Goal: Information Seeking & Learning: Learn about a topic

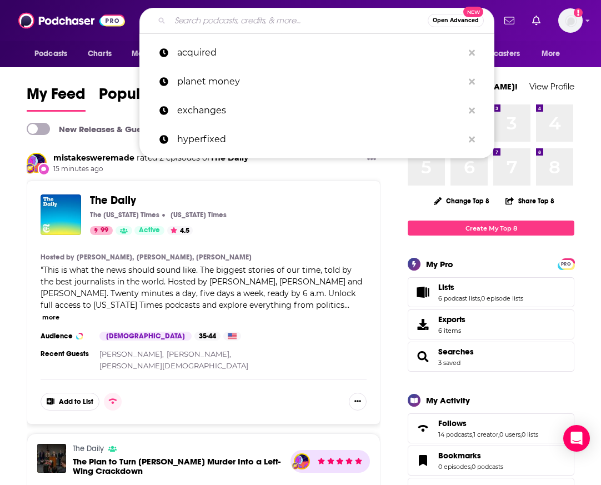
click at [224, 23] on input "Search podcasts, credits, & more..." at bounding box center [299, 21] width 258 height 18
click at [58, 54] on span "Podcasts" at bounding box center [50, 54] width 33 height 16
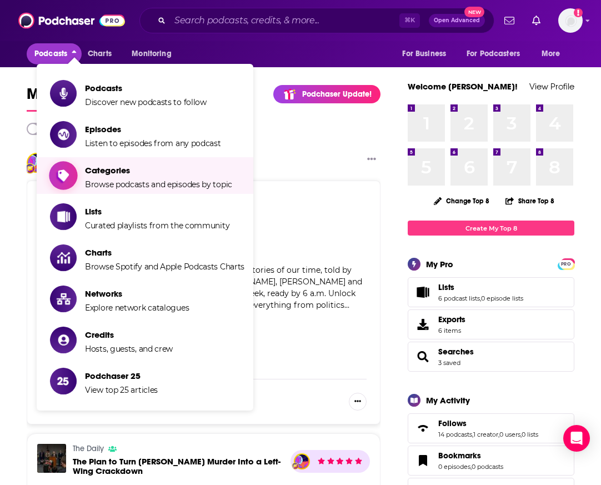
click at [126, 183] on span "Browse podcasts and episodes by topic" at bounding box center [158, 184] width 147 height 10
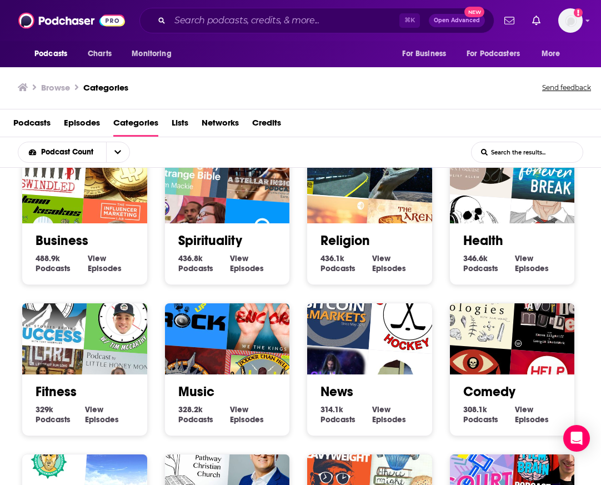
scroll to position [181, 0]
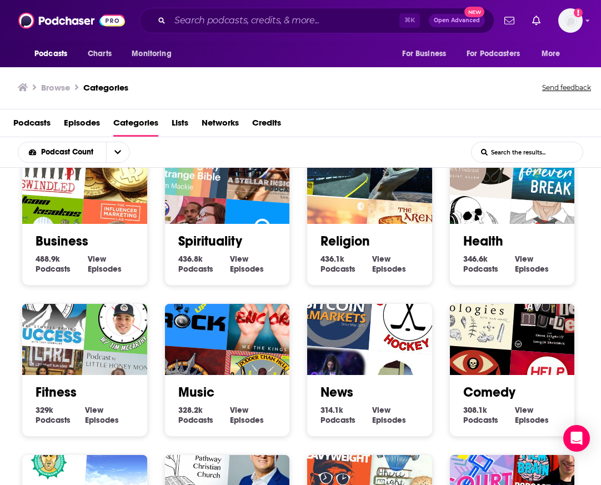
click at [69, 240] on link "Business" at bounding box center [62, 241] width 53 height 17
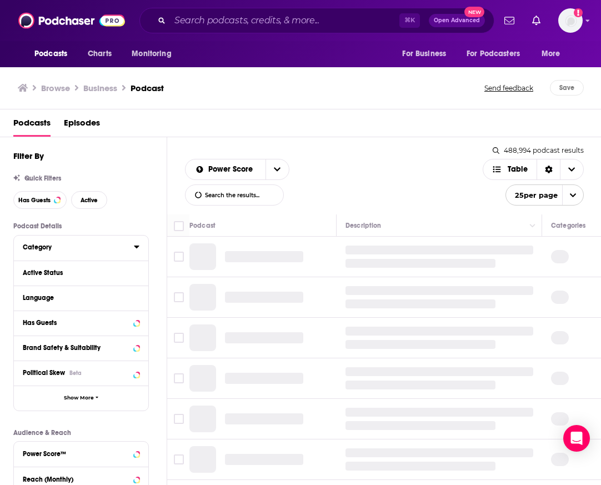
click at [134, 247] on icon at bounding box center [137, 246] width 6 height 9
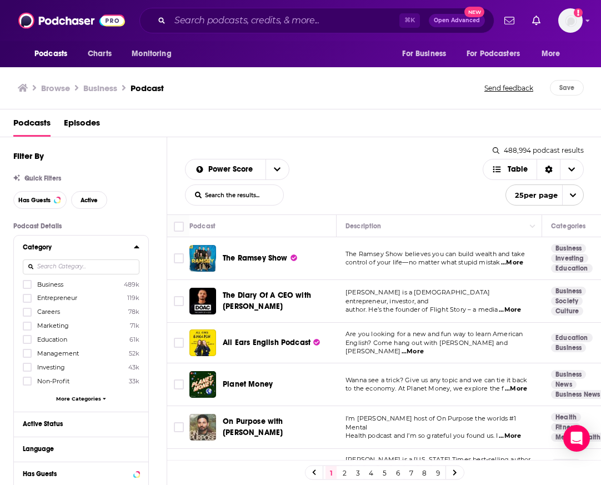
click at [94, 265] on input at bounding box center [81, 266] width 117 height 15
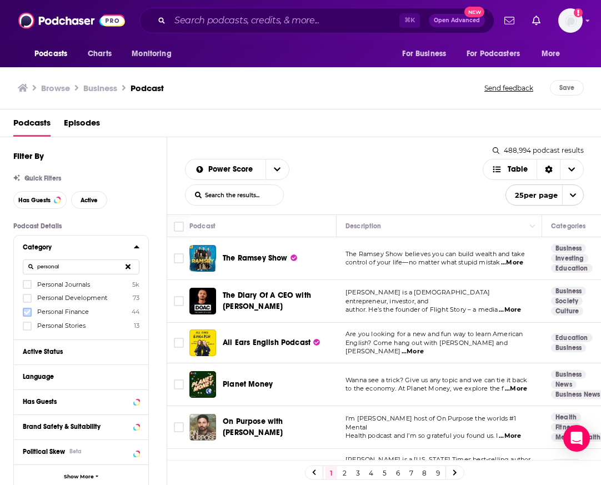
click at [26, 314] on icon at bounding box center [27, 311] width 7 height 5
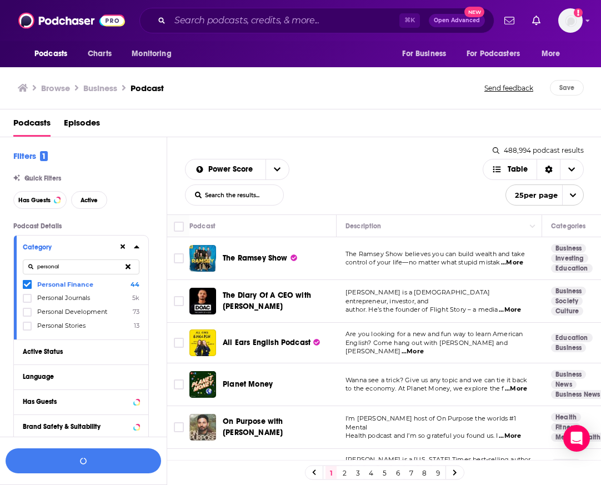
click at [77, 270] on input "personal" at bounding box center [81, 266] width 117 height 15
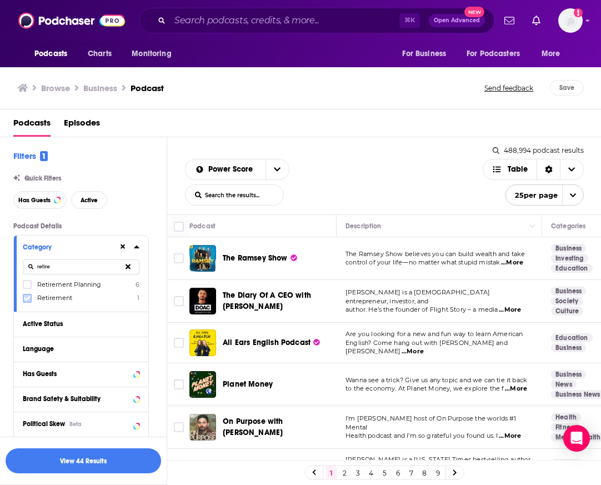
click at [24, 298] on icon at bounding box center [27, 297] width 7 height 5
click at [29, 298] on icon at bounding box center [27, 297] width 7 height 5
click at [62, 268] on input "retire" at bounding box center [81, 266] width 117 height 15
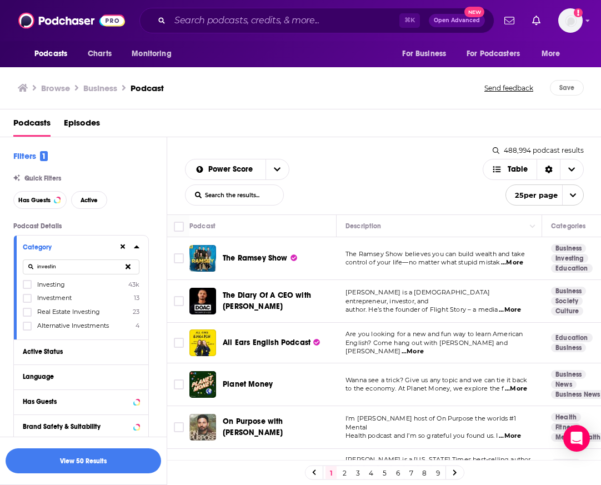
type input "investing"
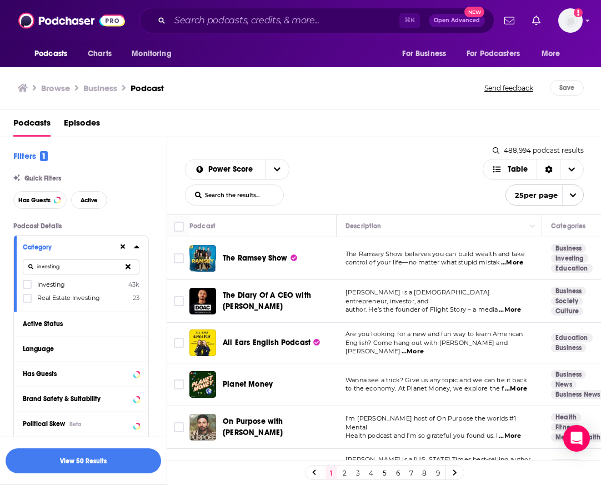
click at [66, 269] on input "investing" at bounding box center [81, 266] width 117 height 15
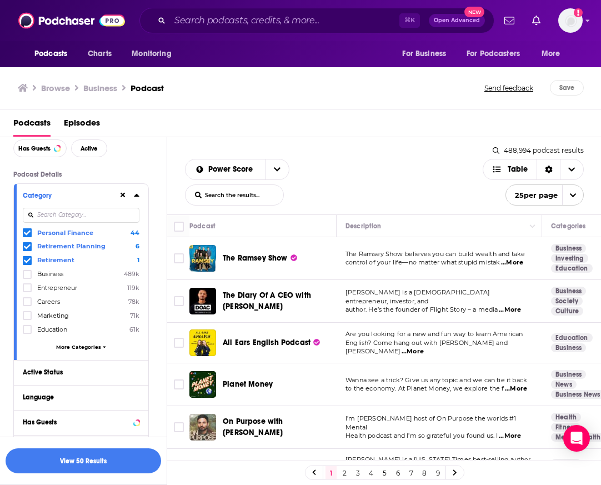
scroll to position [73, 0]
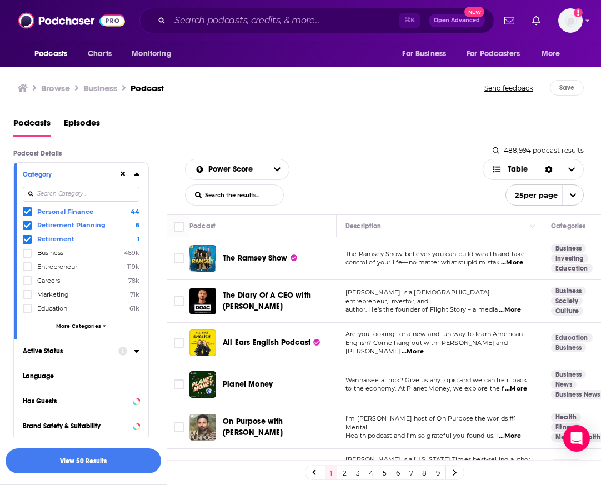
click at [139, 351] on icon at bounding box center [137, 351] width 6 height 9
click at [118, 369] on span "All" at bounding box center [75, 371] width 104 height 14
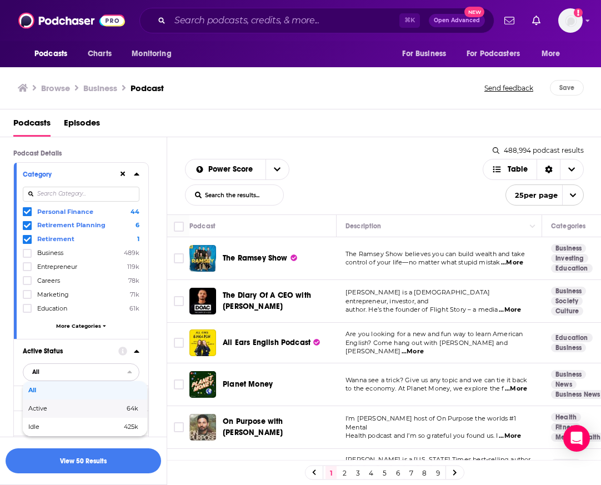
click at [96, 409] on span "64k" at bounding box center [112, 408] width 53 height 6
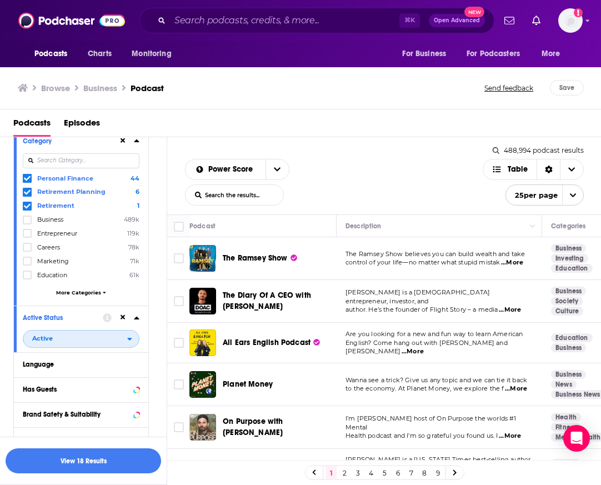
scroll to position [126, 0]
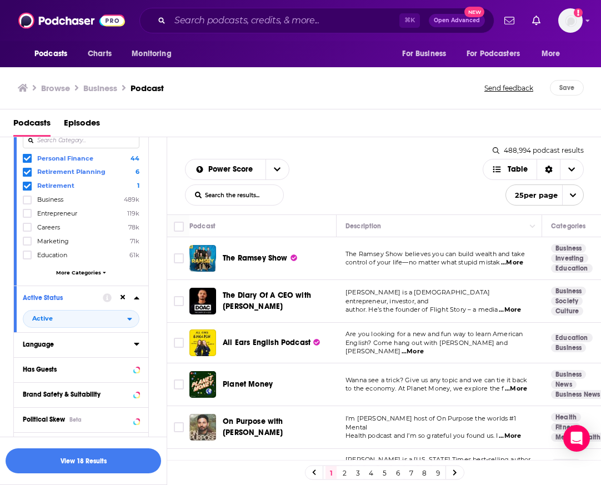
click at [136, 344] on icon at bounding box center [136, 344] width 5 height 3
click at [29, 380] on icon at bounding box center [27, 381] width 7 height 5
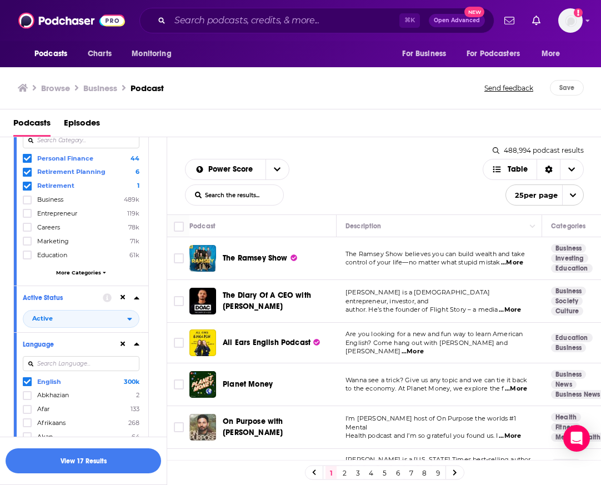
click at [137, 345] on icon at bounding box center [136, 344] width 5 height 3
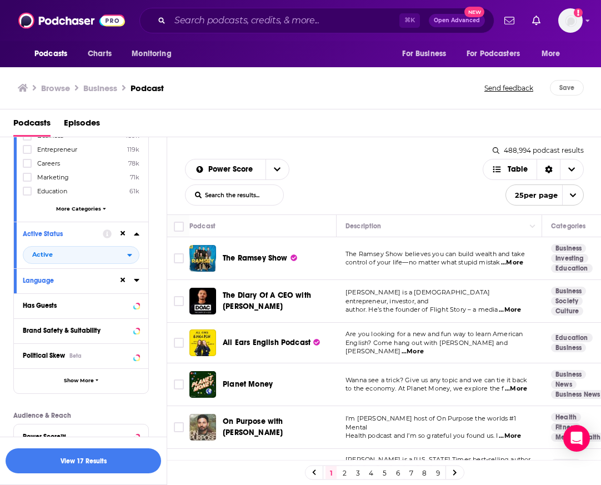
scroll to position [196, 0]
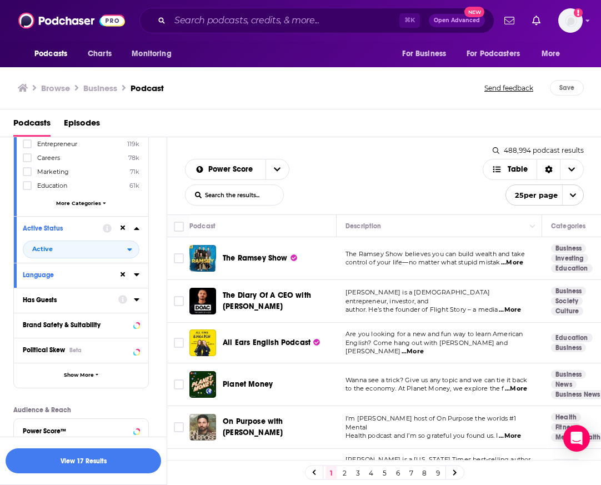
click at [138, 298] on icon at bounding box center [136, 299] width 5 height 3
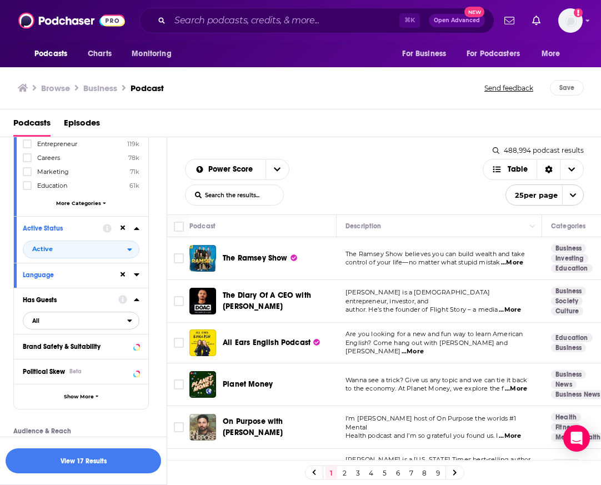
click at [51, 322] on span "All" at bounding box center [75, 320] width 104 height 14
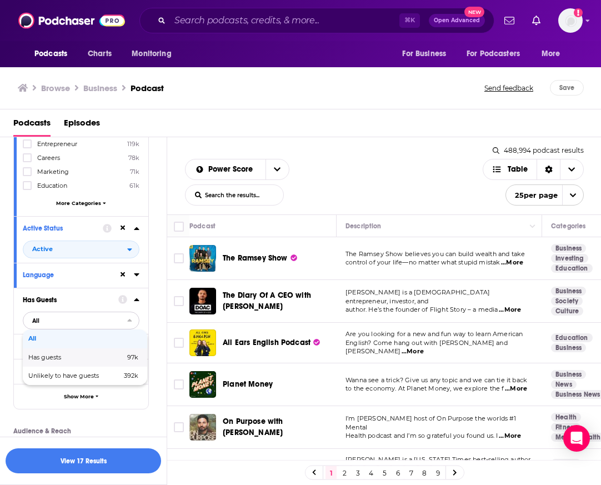
click at [58, 355] on span "Has guests" at bounding box center [60, 357] width 64 height 6
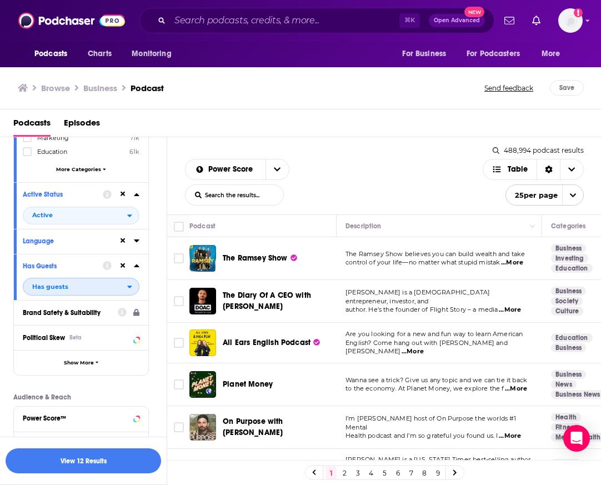
scroll to position [230, 0]
click at [57, 459] on button "View 12 Results" at bounding box center [84, 460] width 156 height 25
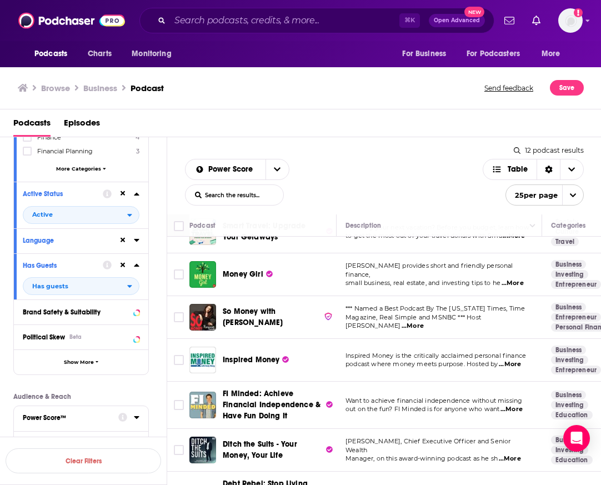
scroll to position [33, 0]
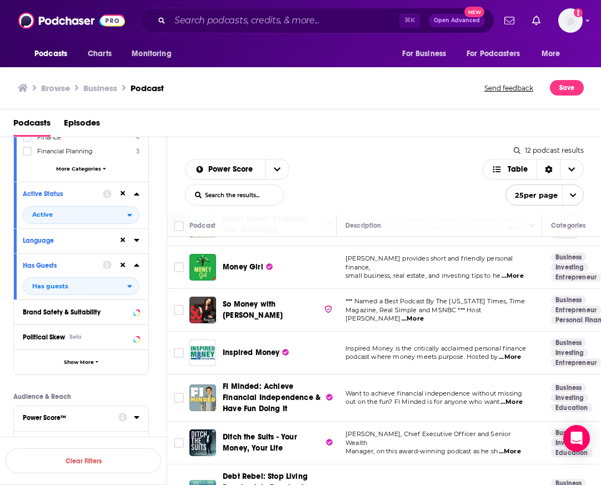
click at [520, 272] on span "...More" at bounding box center [513, 276] width 22 height 9
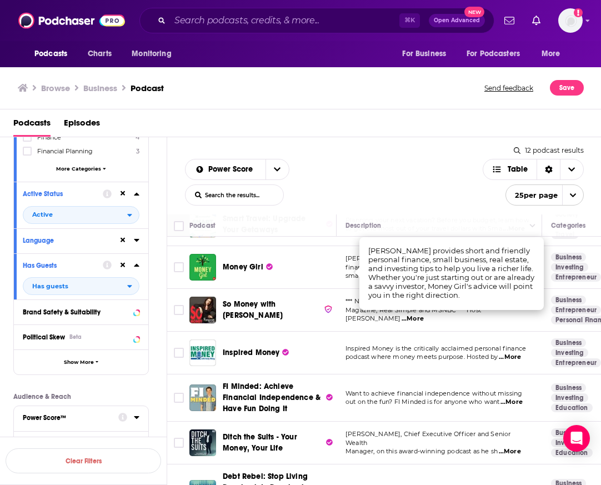
click at [395, 188] on div "Power Score List Search Input Search the results... Table" at bounding box center [334, 182] width 298 height 47
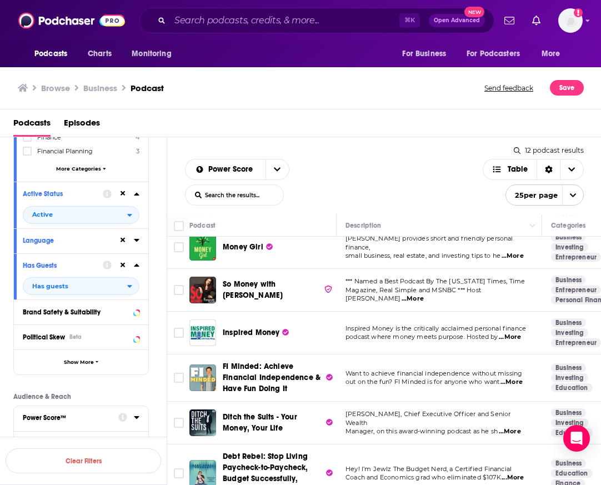
scroll to position [52, 0]
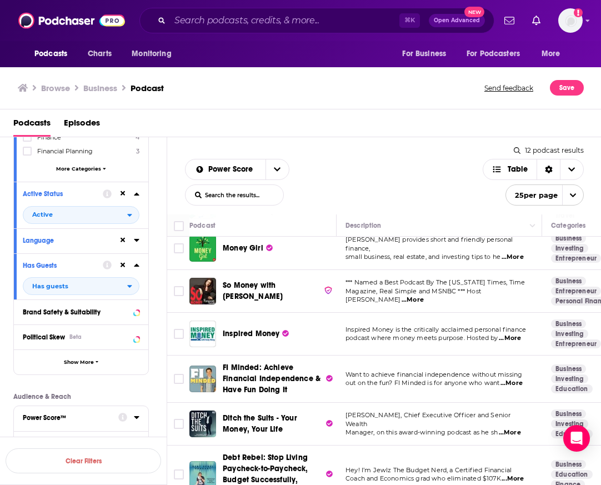
click at [464, 318] on td "Inspired Money is the critically acclaimed personal finance podcast where money…" at bounding box center [440, 334] width 206 height 43
click at [513, 339] on span "...More" at bounding box center [510, 338] width 22 height 9
click at [371, 153] on div "Power Score List Search Input Search the results... Table 12 podcast results Li…" at bounding box center [384, 175] width 434 height 77
click at [515, 338] on span "...More" at bounding box center [510, 338] width 22 height 9
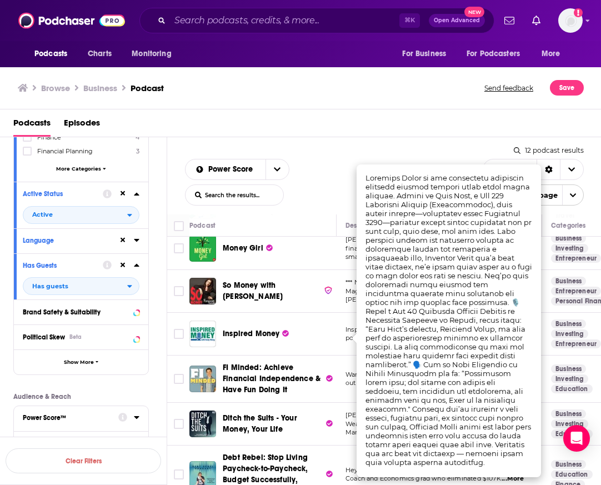
click at [414, 109] on div "Podcasts Episodes" at bounding box center [301, 123] width 602 height 28
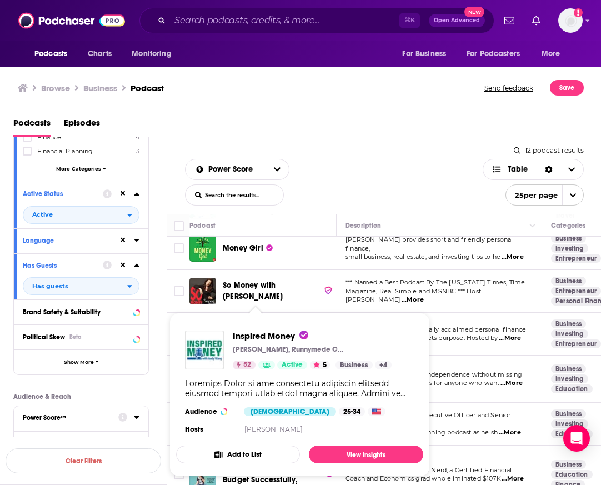
click at [342, 180] on div "Power Score List Search Input Search the results... Table" at bounding box center [334, 182] width 298 height 47
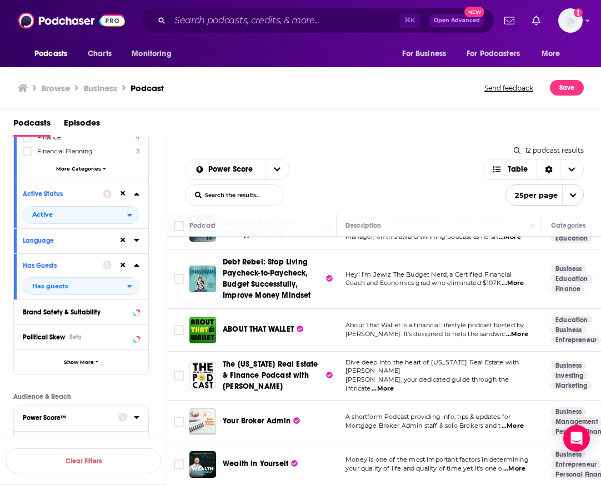
scroll to position [289, 0]
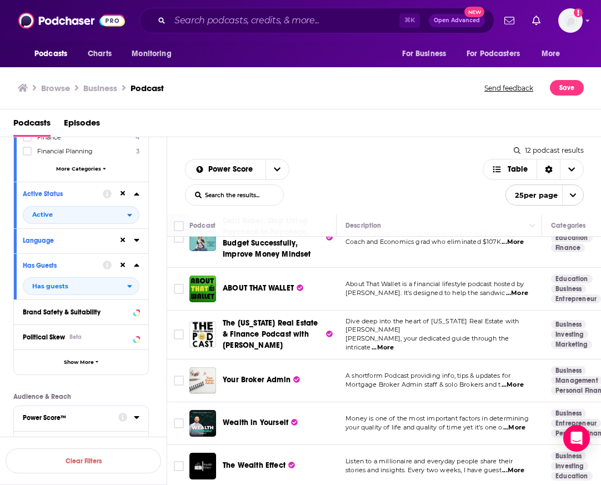
click at [394, 145] on div "Power Score List Search Input Search the results... Table 12 podcast results Li…" at bounding box center [384, 175] width 434 height 77
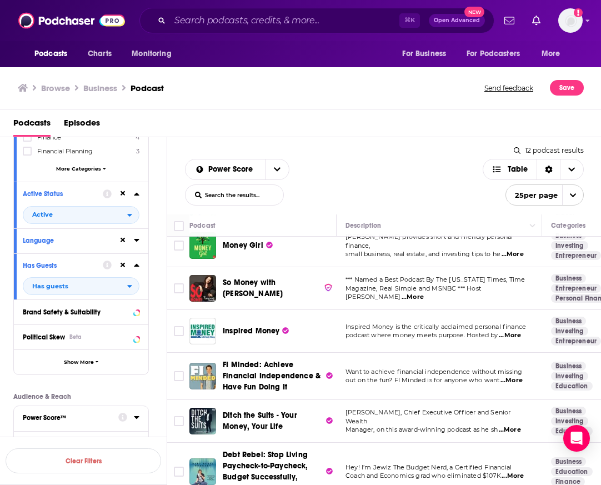
scroll to position [0, 0]
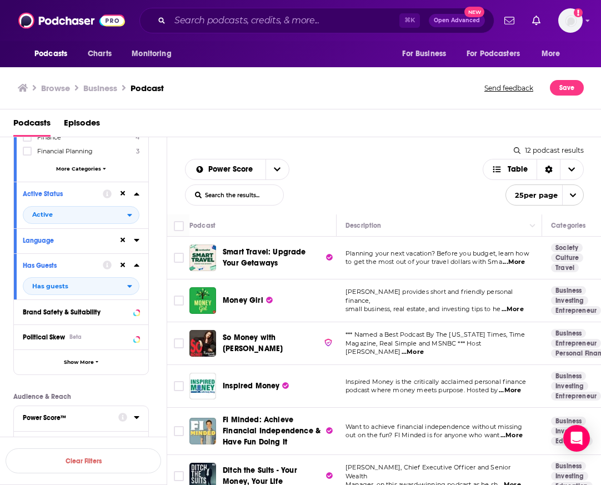
click at [367, 155] on div "Power Score List Search Input Search the results... Table 12 podcast results Li…" at bounding box center [384, 175] width 434 height 77
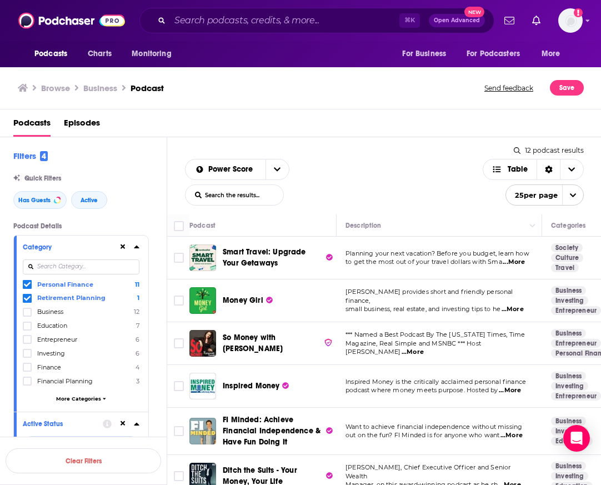
click at [73, 263] on input at bounding box center [81, 266] width 117 height 15
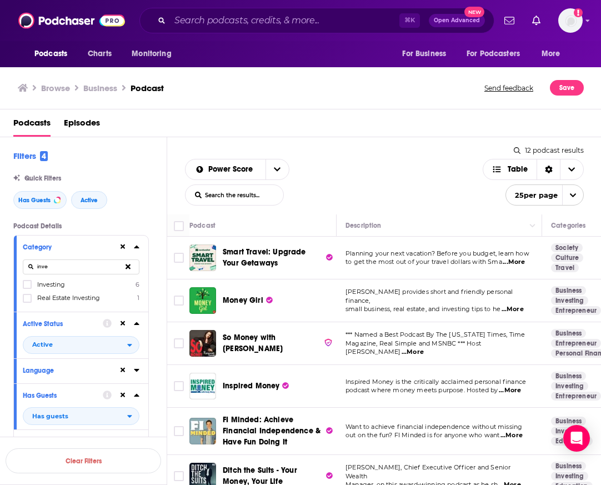
click at [28, 289] on div "Investing 6 Real Estate Investing 1" at bounding box center [81, 290] width 117 height 23
click at [27, 285] on icon at bounding box center [27, 284] width 7 height 5
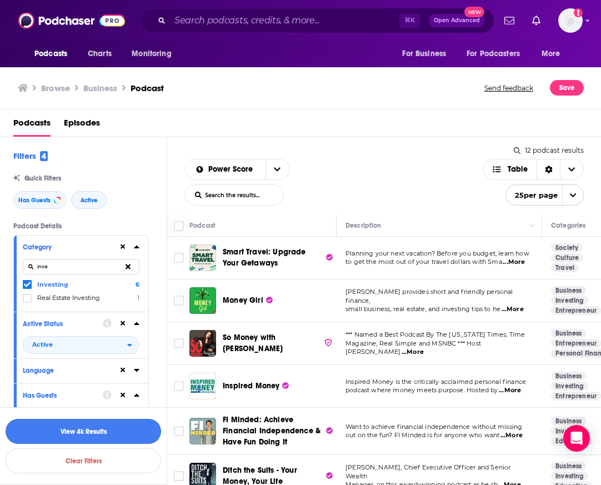
click at [44, 433] on button "View 4k Results" at bounding box center [84, 431] width 156 height 25
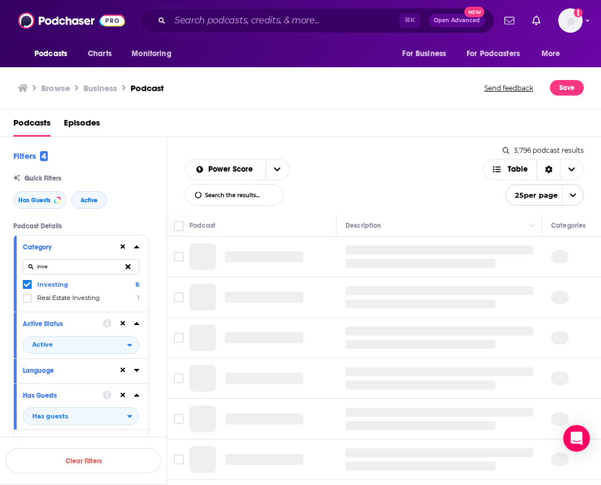
click at [64, 267] on input "inve" at bounding box center [81, 266] width 117 height 15
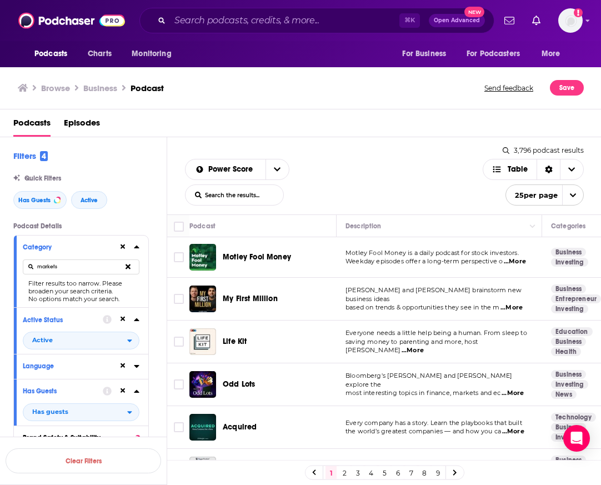
click at [336, 173] on div "Power Score List Search Input Search the results... Table" at bounding box center [334, 182] width 298 height 47
click at [92, 267] on input "markets" at bounding box center [81, 266] width 117 height 15
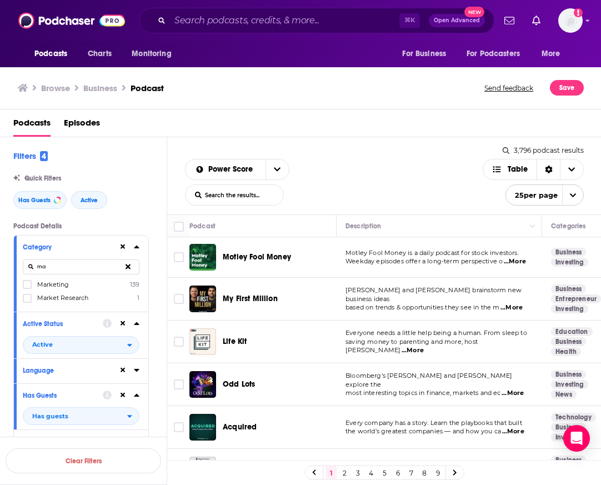
type input "m"
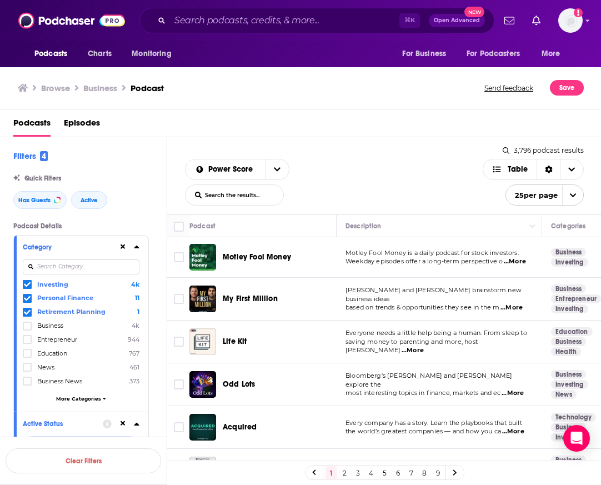
click at [66, 267] on input at bounding box center [81, 266] width 117 height 15
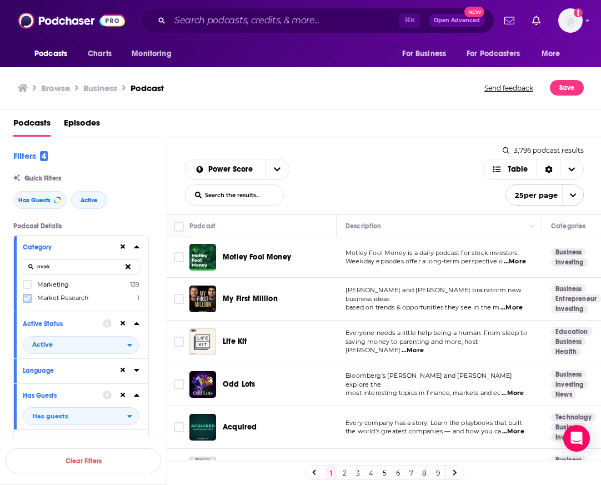
click at [28, 298] on icon at bounding box center [27, 297] width 7 height 5
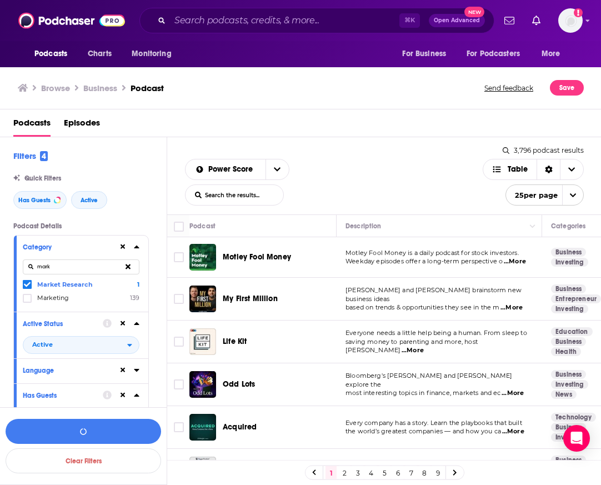
click at [76, 266] on input "mark" at bounding box center [81, 266] width 117 height 15
click at [364, 163] on div "Power Score List Search Input Search the results... Table" at bounding box center [334, 182] width 298 height 47
click at [519, 261] on span "...More" at bounding box center [515, 261] width 22 height 9
click at [463, 199] on div "Power Score List Search Input Search the results... Table" at bounding box center [334, 182] width 298 height 47
click at [424, 346] on span "...More" at bounding box center [413, 350] width 22 height 9
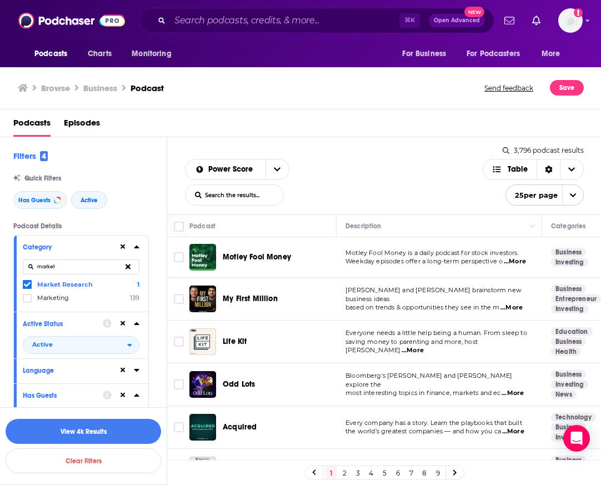
click at [382, 163] on div "Power Score List Search Input Search the results... Table" at bounding box center [334, 182] width 298 height 47
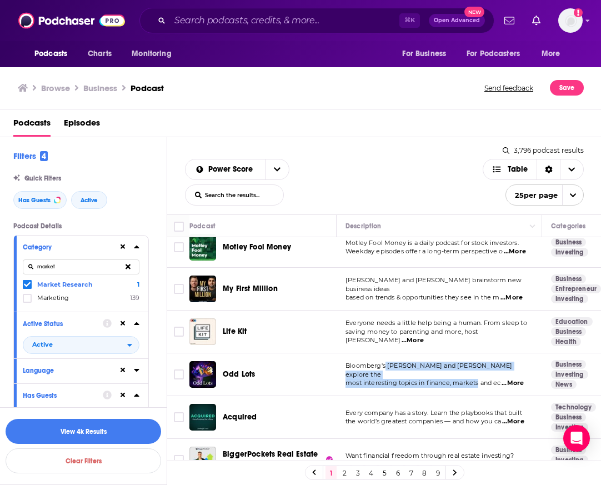
drag, startPoint x: 386, startPoint y: 371, endPoint x: 480, endPoint y: 378, distance: 94.7
click at [481, 378] on div "Bloomberg's Joe Weisenthal and Tracy Alloway explore the most interesting topic…" at bounding box center [439, 375] width 188 height 26
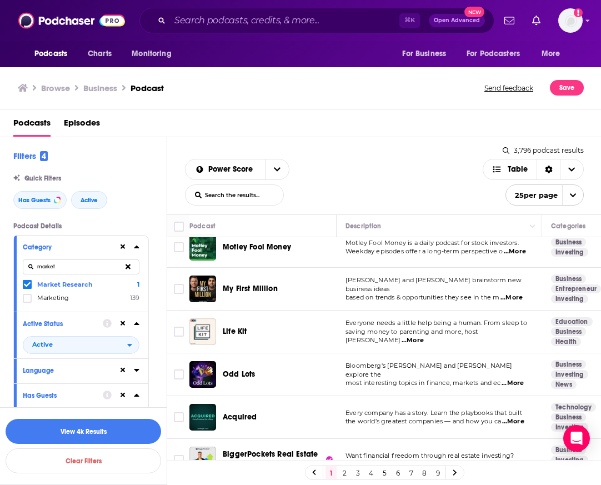
click at [518, 379] on span "...More" at bounding box center [513, 383] width 22 height 9
click at [317, 372] on div "Odd Lots" at bounding box center [281, 374] width 116 height 11
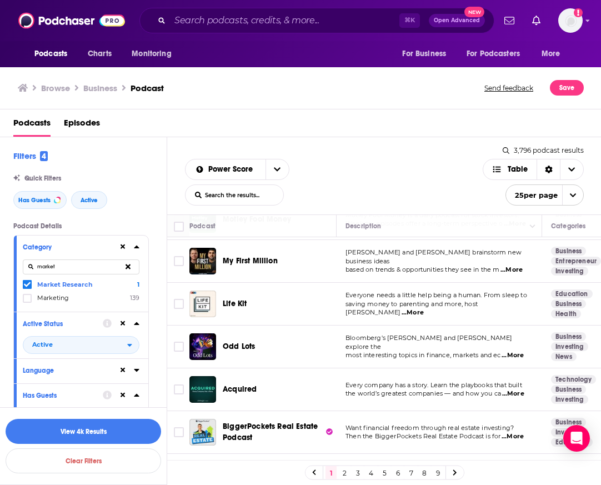
scroll to position [42, 0]
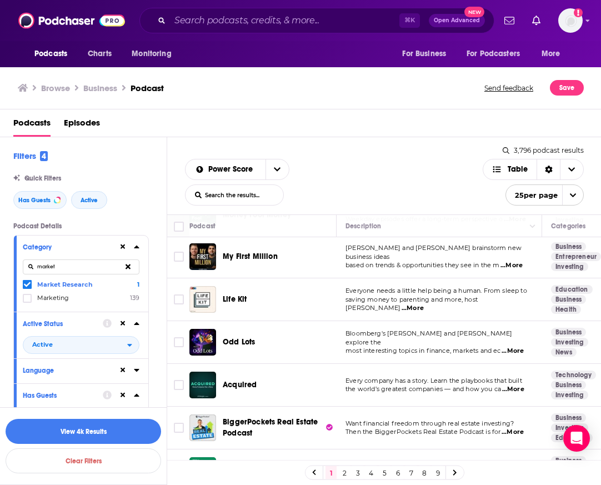
click at [522, 389] on span "...More" at bounding box center [513, 389] width 22 height 9
click at [449, 186] on div "Power Score List Search Input Search the results... Table" at bounding box center [334, 182] width 298 height 47
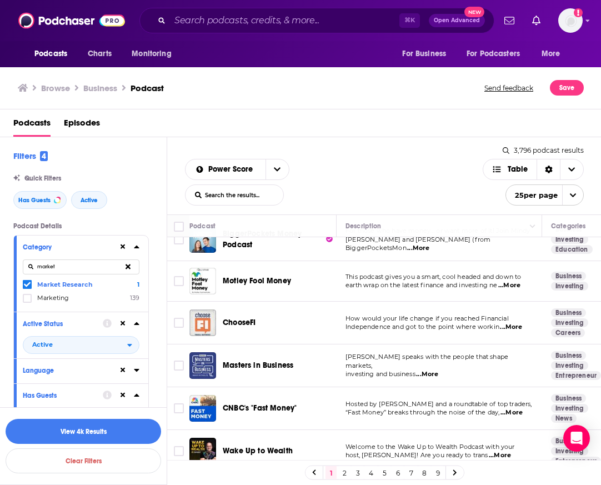
scroll to position [841, 0]
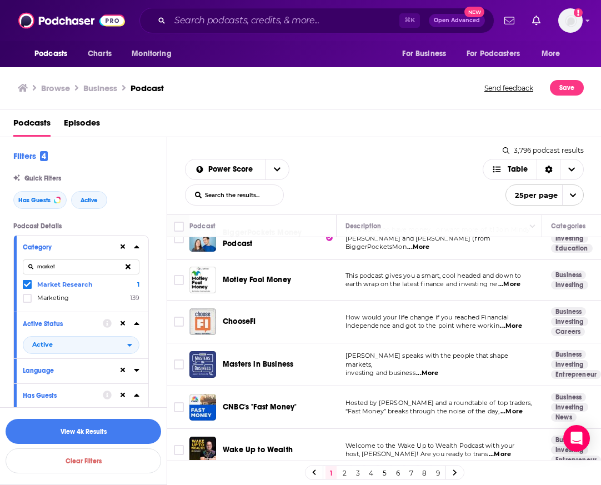
click at [504, 414] on span "...More" at bounding box center [511, 411] width 22 height 9
click at [428, 183] on div "Power Score List Search Input Search the results... Table" at bounding box center [334, 182] width 298 height 47
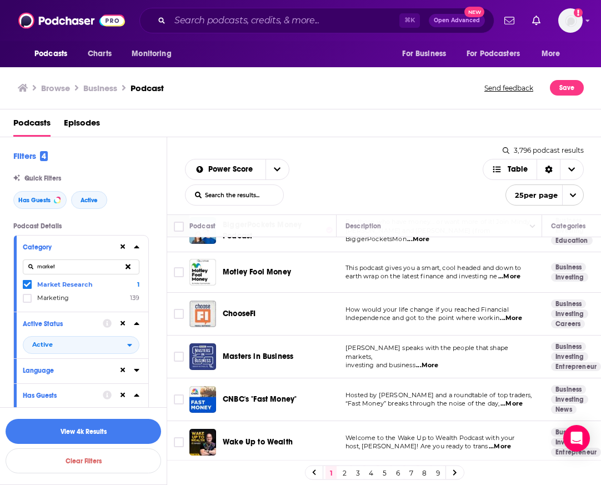
click at [344, 473] on link "2" at bounding box center [344, 472] width 11 height 13
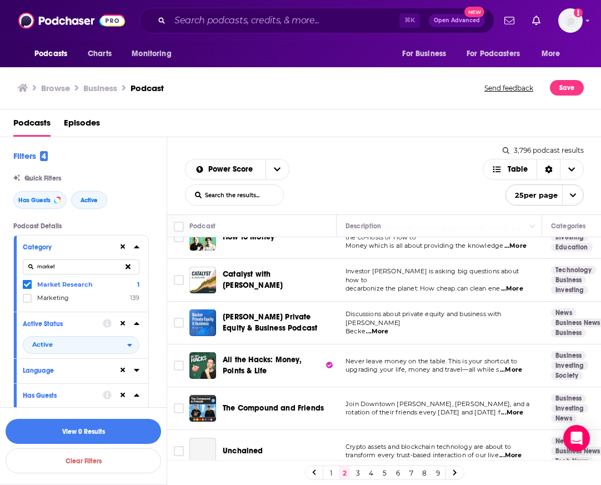
scroll to position [112, 0]
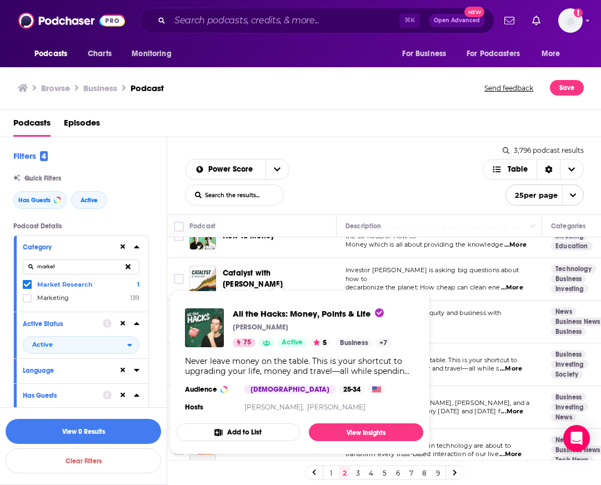
click at [366, 177] on div "Power Score List Search Input Search the results... Table" at bounding box center [334, 182] width 298 height 47
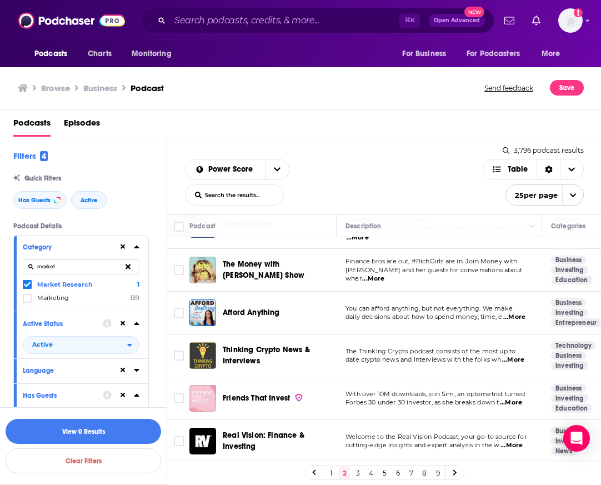
scroll to position [385, 0]
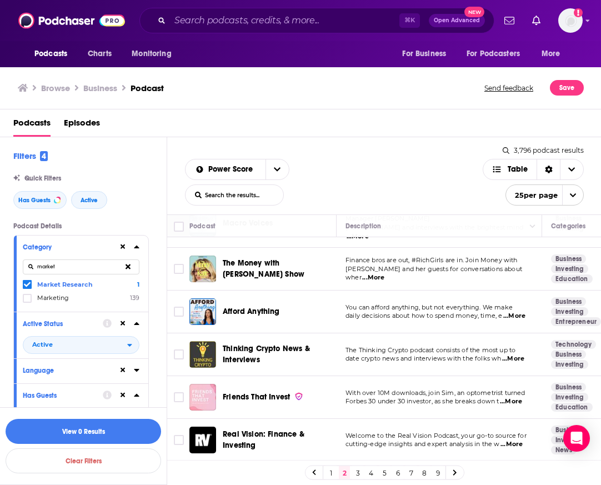
click at [101, 268] on input "market" at bounding box center [81, 266] width 117 height 15
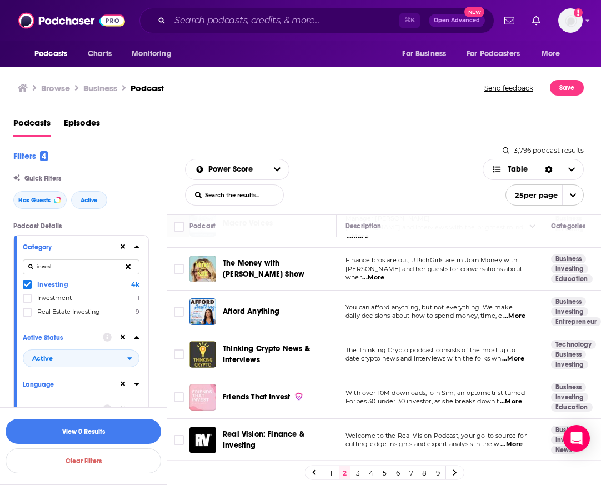
click at [24, 285] on icon at bounding box center [27, 284] width 7 height 7
click at [62, 439] on button "View 16 Results" at bounding box center [84, 431] width 156 height 25
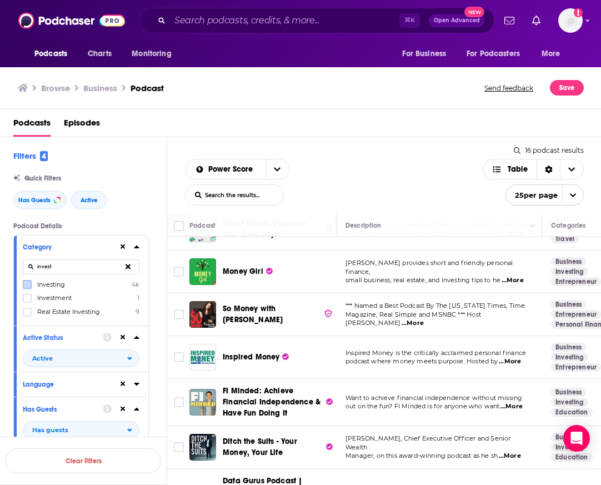
scroll to position [30, 0]
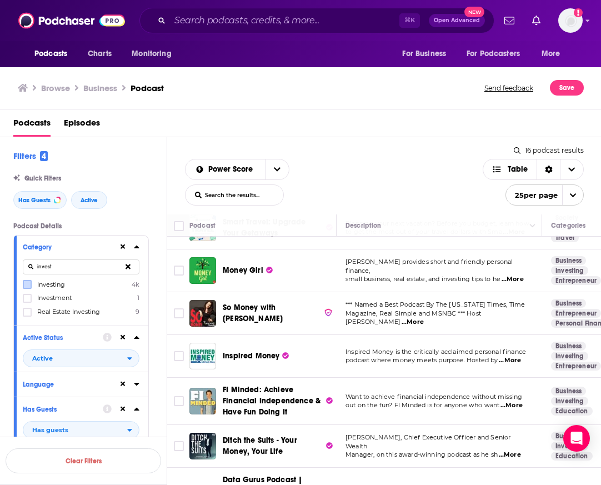
click at [81, 267] on input "invest" at bounding box center [81, 266] width 117 height 15
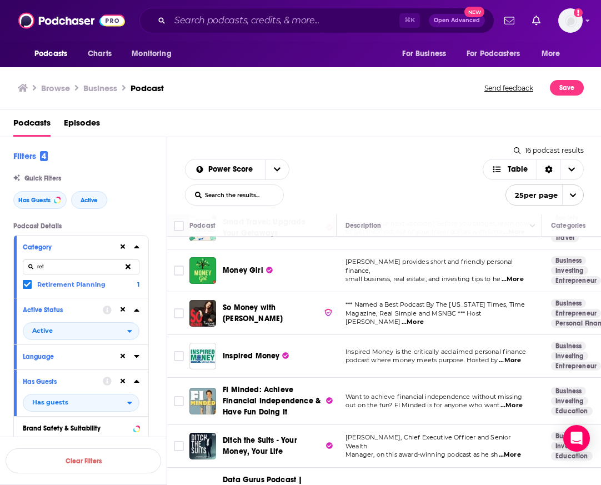
type input "ret"
click at [112, 225] on p "Podcast Details" at bounding box center [81, 226] width 136 height 8
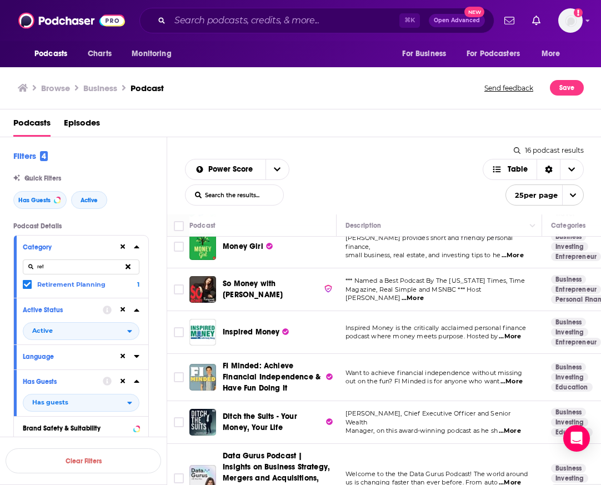
scroll to position [56, 0]
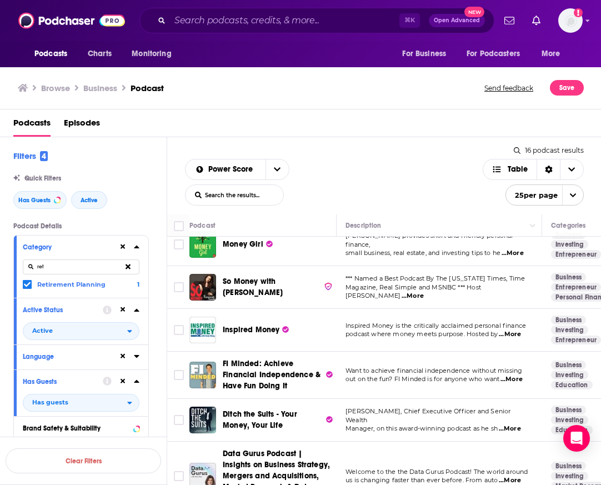
click at [518, 334] on span "...More" at bounding box center [510, 334] width 22 height 9
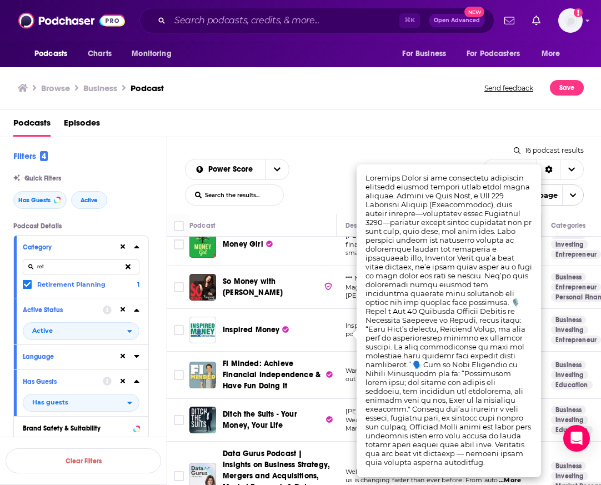
click at [368, 158] on div "Power Score List Search Input Search the results... Table 16 podcast results Li…" at bounding box center [384, 175] width 434 height 77
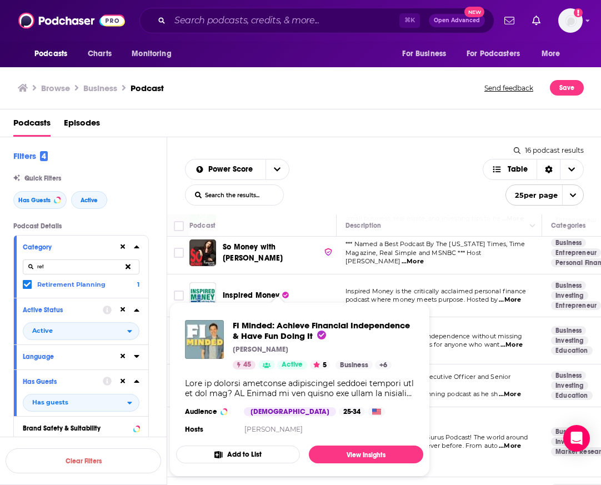
scroll to position [96, 0]
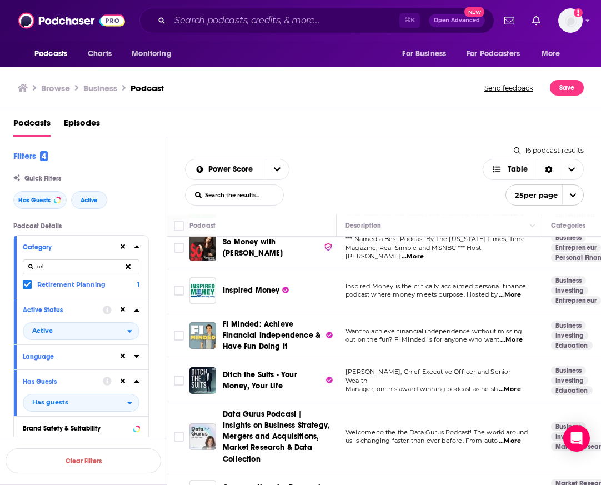
click at [518, 341] on span "...More" at bounding box center [511, 339] width 22 height 9
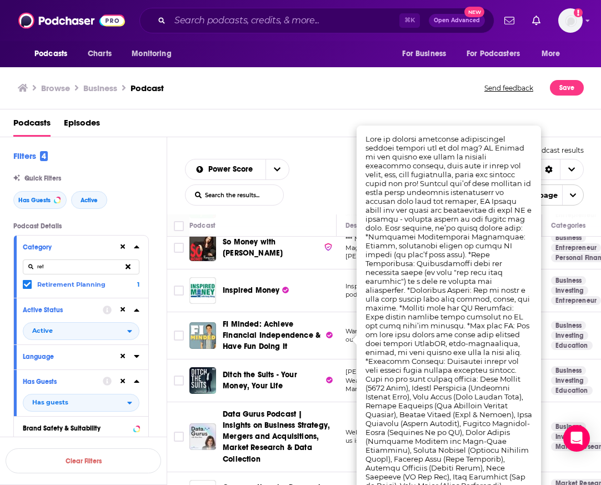
click at [328, 132] on div "Podcasts Episodes" at bounding box center [302, 125] width 579 height 23
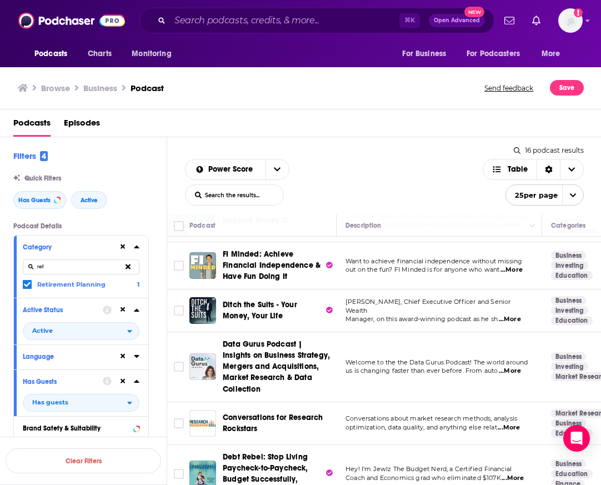
scroll to position [172, 0]
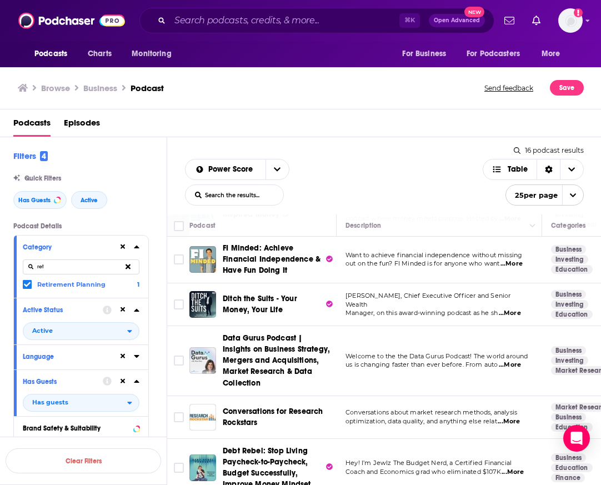
click at [512, 417] on span "...More" at bounding box center [509, 421] width 22 height 9
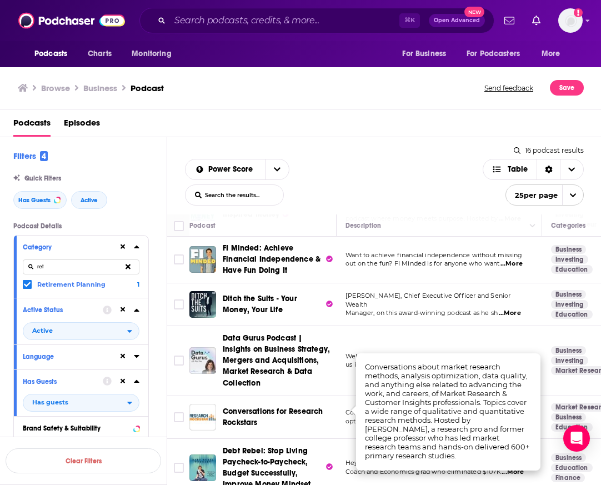
click at [410, 178] on div "Power Score List Search Input Search the results... Table" at bounding box center [334, 182] width 298 height 47
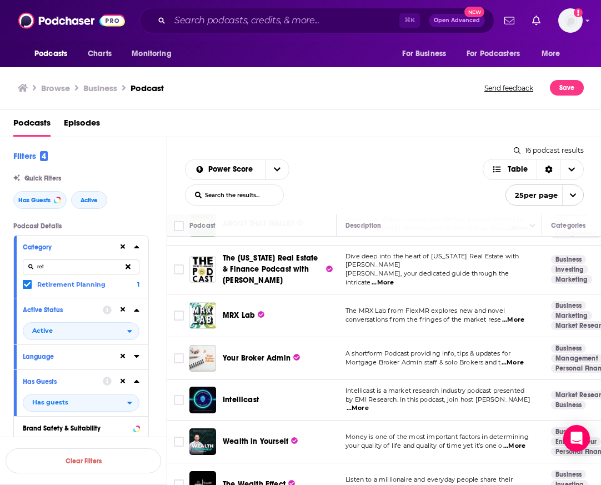
scroll to position [473, 0]
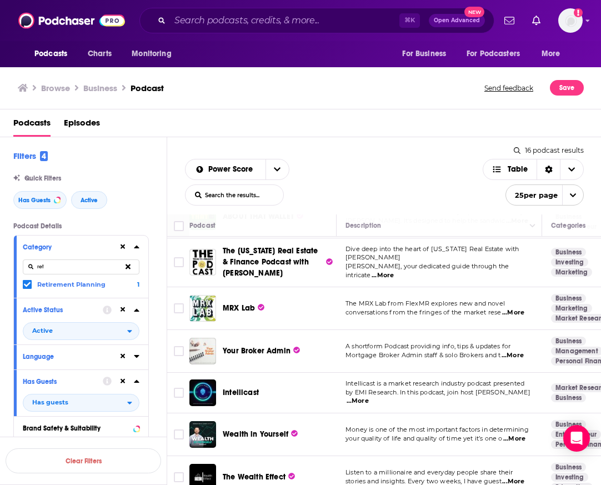
click at [384, 434] on span "your quality of life and quality of time yet it’s one o" at bounding box center [423, 438] width 157 height 8
click at [238, 429] on span "Wealth in Yourself" at bounding box center [256, 433] width 66 height 9
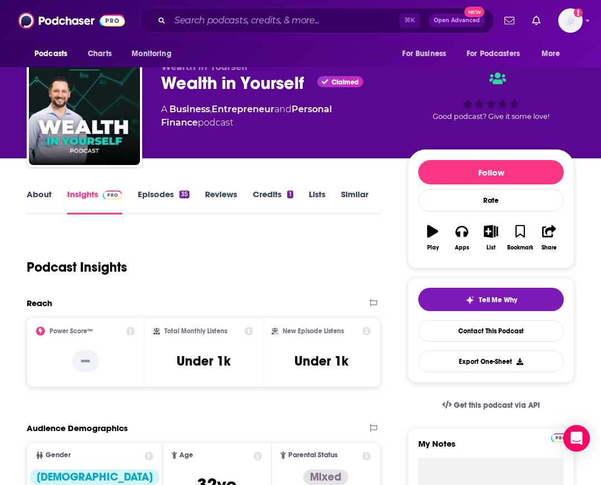
scroll to position [20, 0]
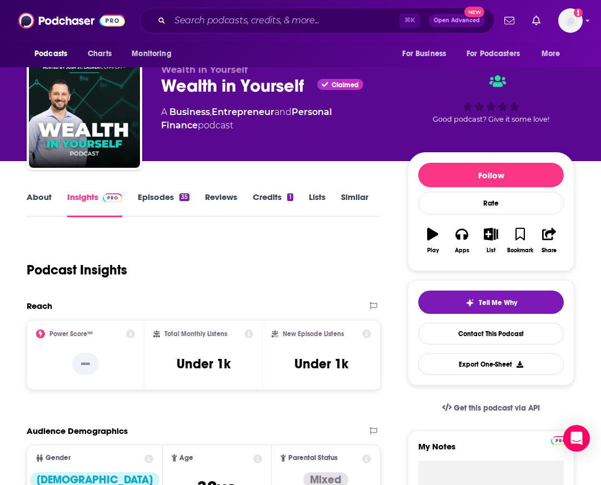
click at [164, 202] on link "Episodes 35" at bounding box center [164, 205] width 52 height 26
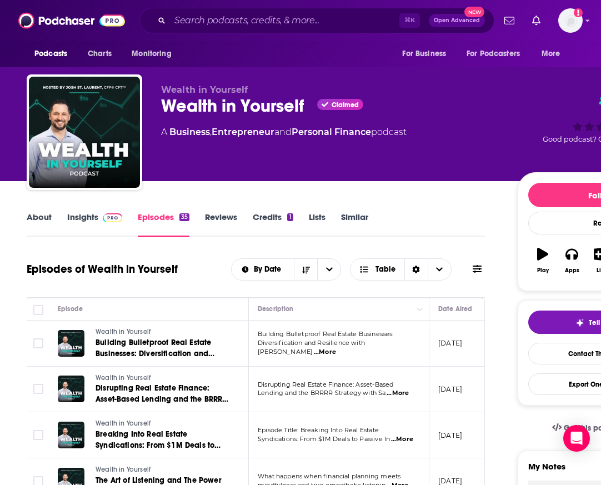
click at [76, 219] on link "Insights" at bounding box center [94, 225] width 55 height 26
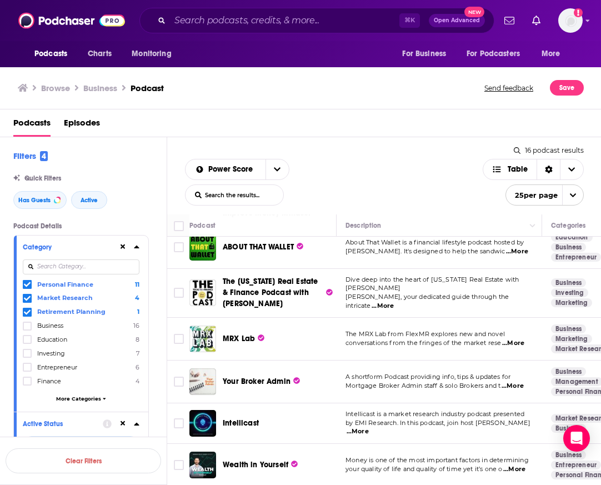
scroll to position [473, 0]
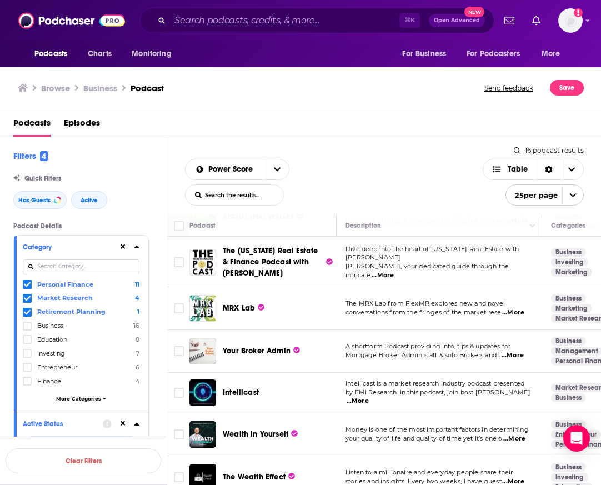
click at [110, 269] on input at bounding box center [81, 266] width 117 height 15
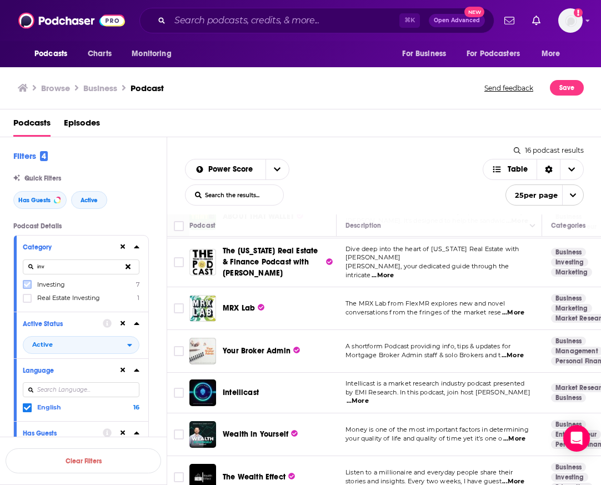
type input "inv"
click at [26, 284] on icon at bounding box center [27, 284] width 7 height 7
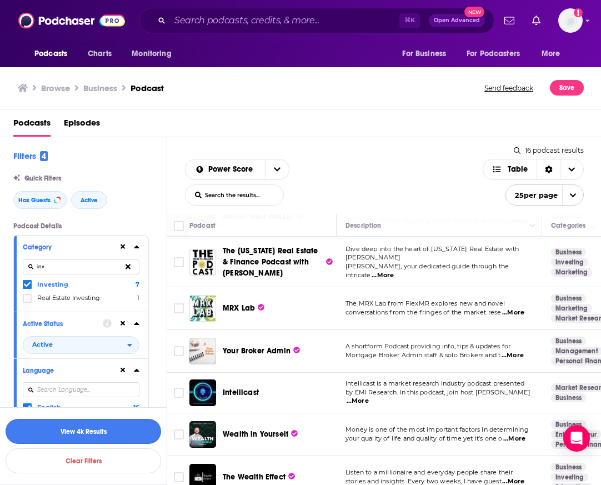
click at [37, 432] on button "View 4k Results" at bounding box center [84, 431] width 156 height 25
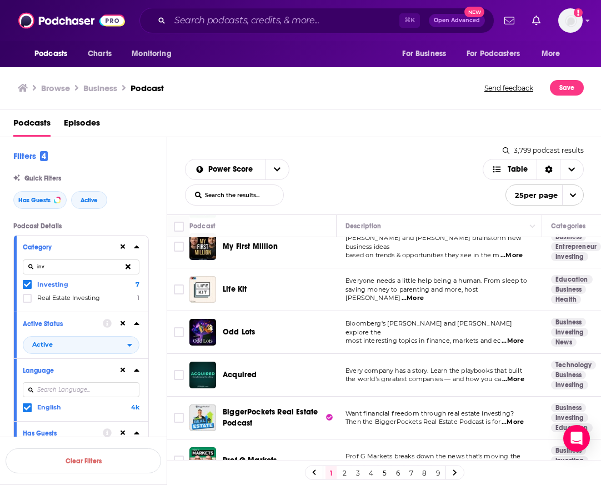
scroll to position [54, 0]
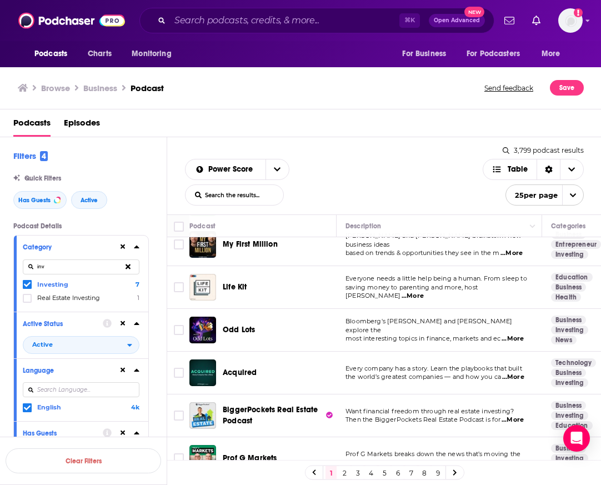
click at [287, 320] on div "Odd Lots" at bounding box center [281, 330] width 116 height 27
click at [235, 327] on span "Odd Lots" at bounding box center [239, 329] width 32 height 9
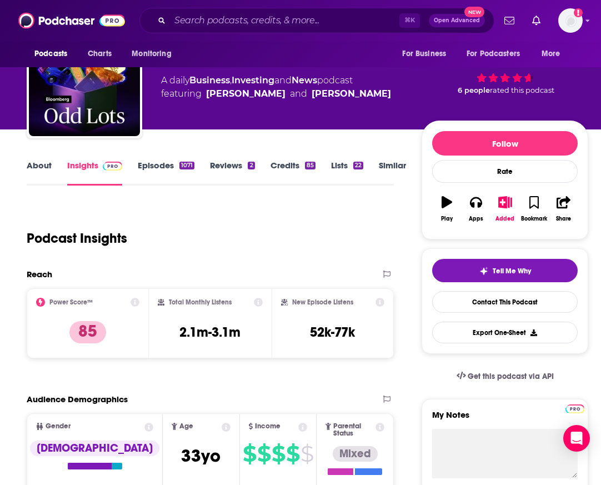
scroll to position [42, 0]
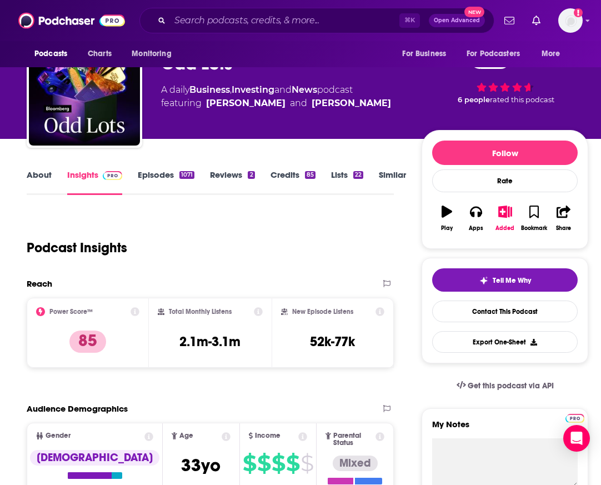
click at [396, 181] on link "Similar" at bounding box center [392, 182] width 27 height 26
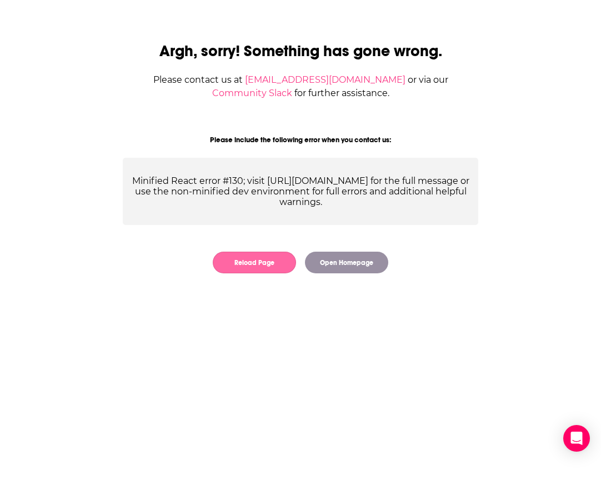
click at [240, 259] on button "Reload Page" at bounding box center [254, 263] width 83 height 22
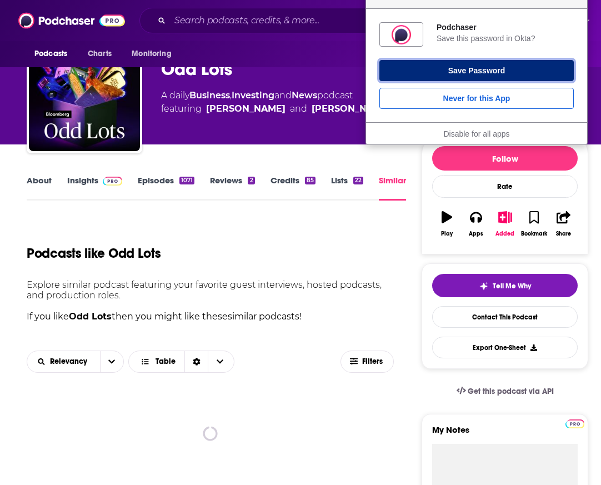
click at [417, 70] on button "Save Password" at bounding box center [476, 70] width 194 height 21
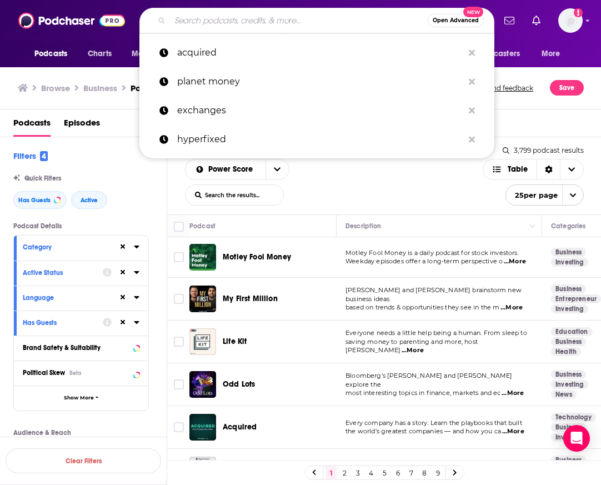
click at [244, 24] on input "Search podcasts, credits, & more..." at bounding box center [299, 21] width 258 height 18
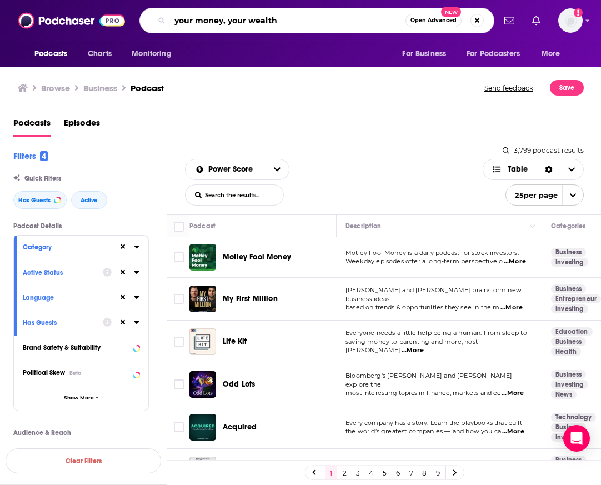
type input "your money, your wealth"
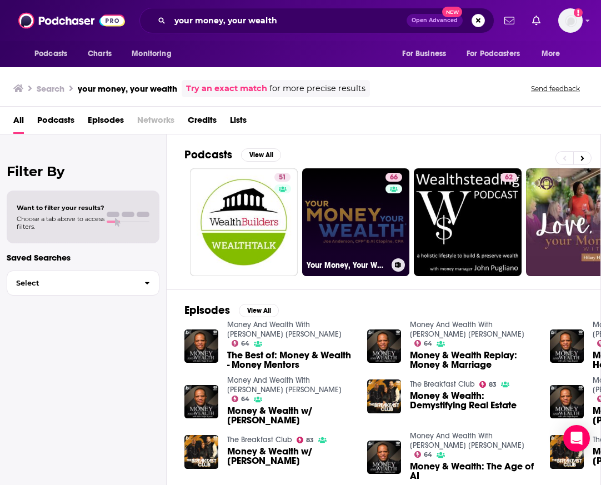
click at [330, 233] on link "66 Your Money, Your Wealth" at bounding box center [356, 222] width 108 height 108
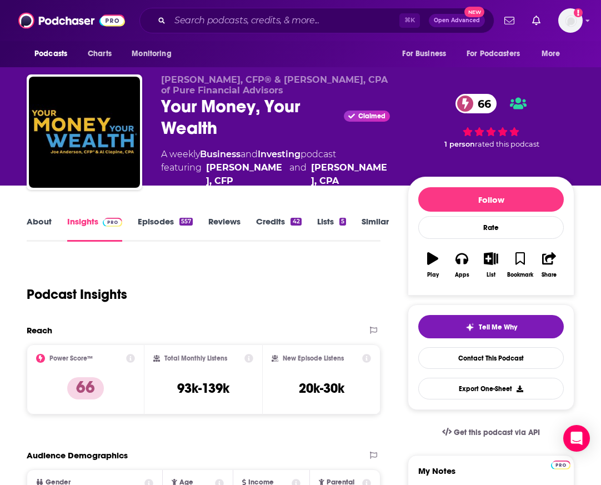
click at [148, 220] on link "Episodes 557" at bounding box center [165, 229] width 55 height 26
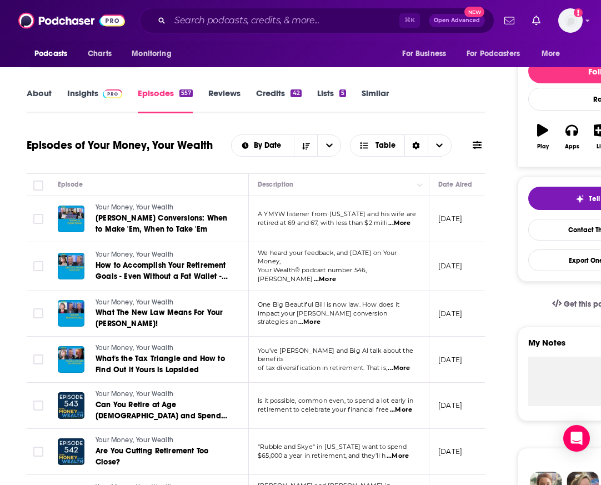
scroll to position [171, 0]
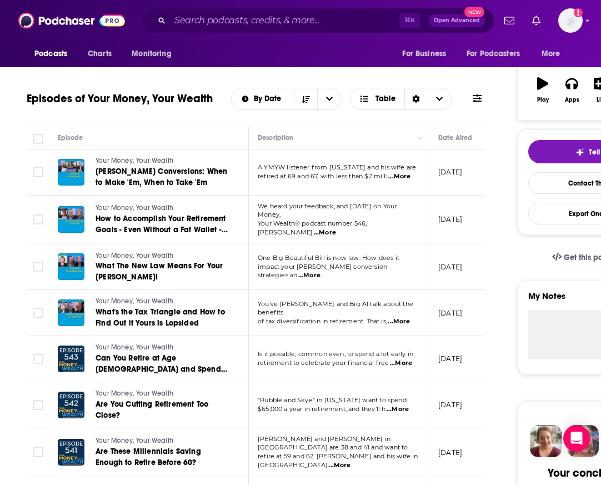
click at [408, 359] on span "...More" at bounding box center [401, 363] width 22 height 9
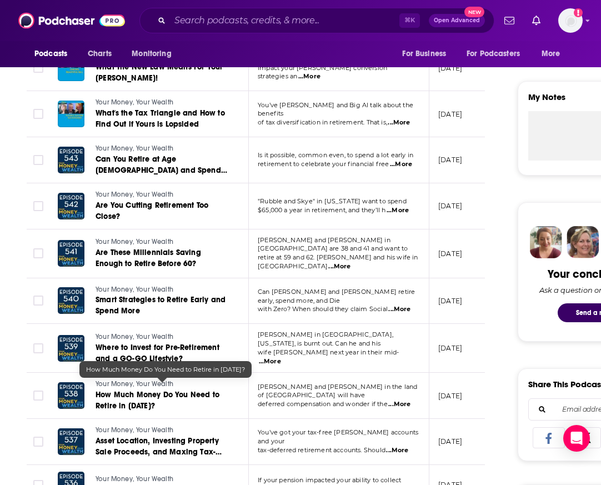
scroll to position [372, 0]
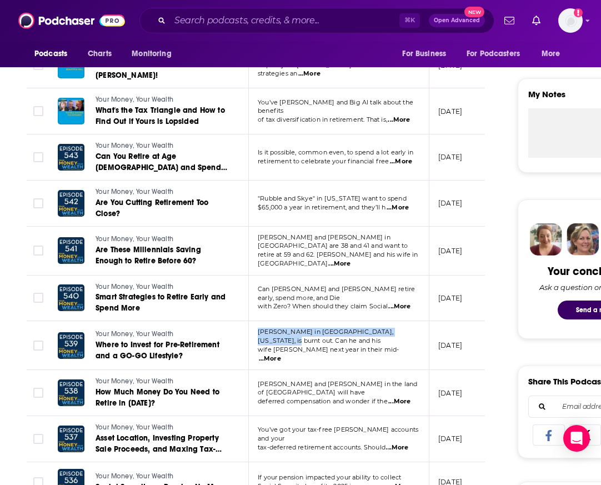
drag, startPoint x: 254, startPoint y: 332, endPoint x: 408, endPoint y: 338, distance: 154.0
click at [412, 338] on td "[PERSON_NAME] in [GEOGRAPHIC_DATA], [US_STATE], is burnt out. Can he and his wi…" at bounding box center [339, 345] width 181 height 49
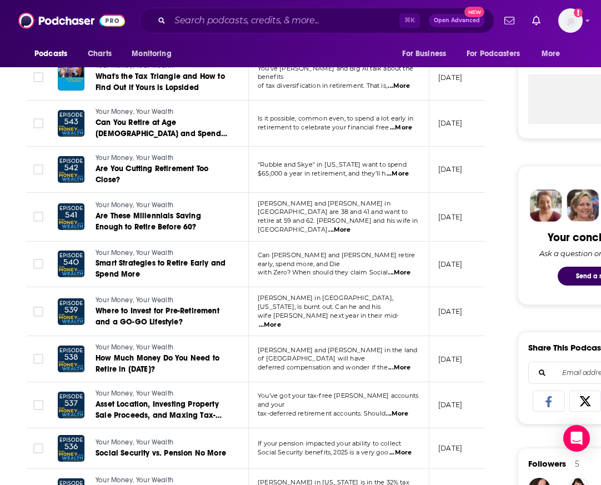
scroll to position [408, 0]
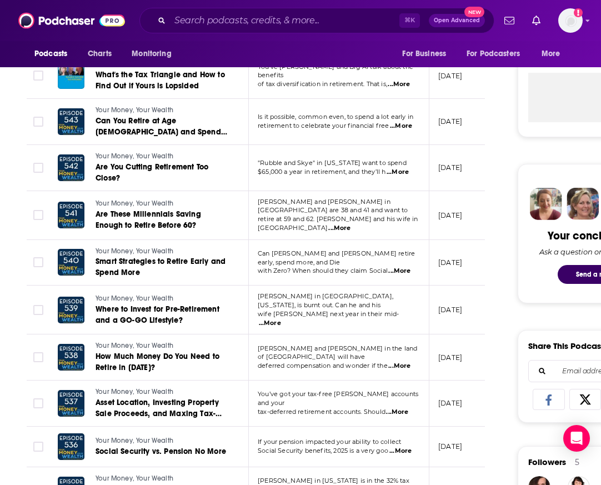
click at [405, 362] on span "...More" at bounding box center [399, 366] width 22 height 9
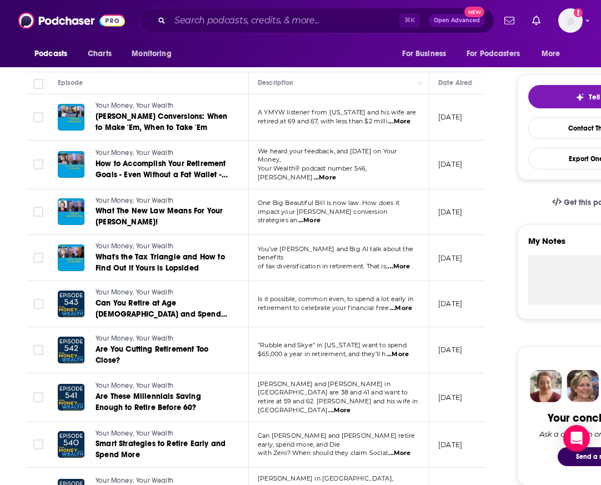
scroll to position [0, 0]
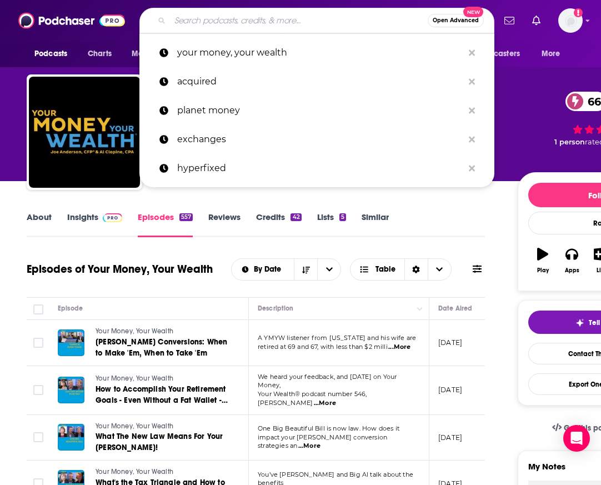
click at [244, 21] on input "Search podcasts, credits, & more..." at bounding box center [299, 21] width 258 height 18
click at [50, 52] on span "Podcasts" at bounding box center [50, 54] width 33 height 16
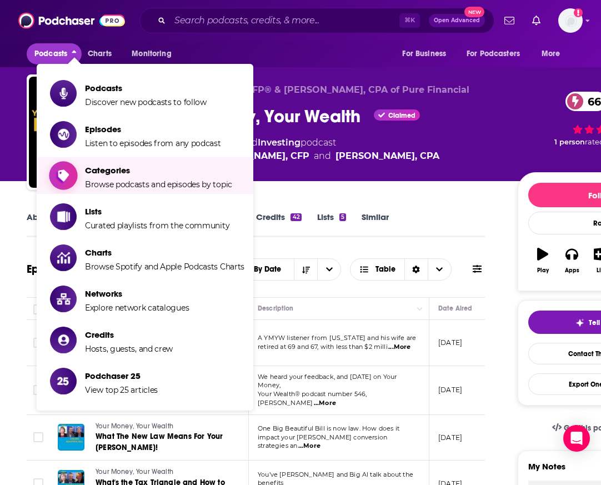
click at [65, 170] on icon "Show item sub-menu" at bounding box center [64, 175] width 14 height 14
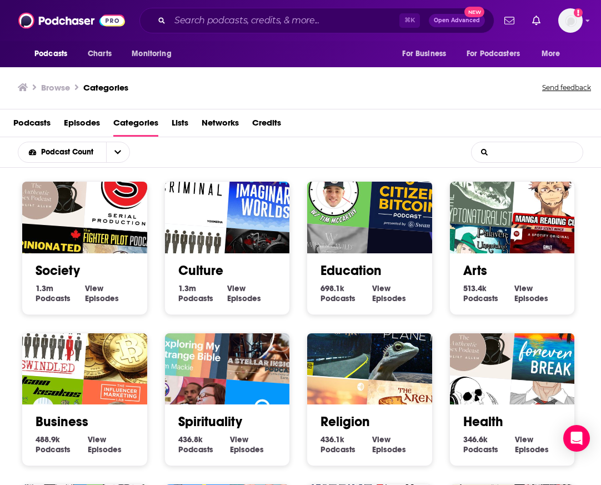
click at [507, 153] on input "List Search Input" at bounding box center [527, 152] width 111 height 20
click at [407, 146] on div "Podcast Count List Search Input Search the results..." at bounding box center [300, 152] width 601 height 31
click at [40, 125] on span "Podcasts" at bounding box center [31, 125] width 37 height 23
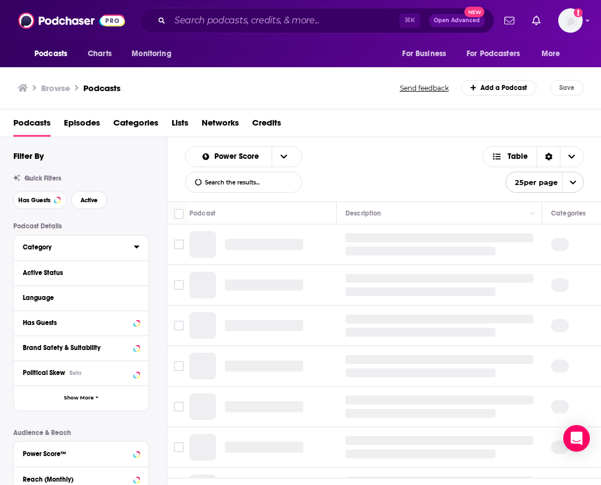
click at [139, 247] on icon at bounding box center [137, 246] width 6 height 9
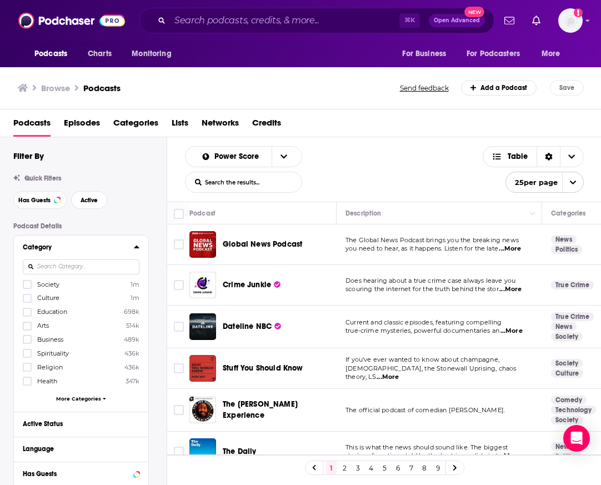
click at [80, 259] on input at bounding box center [81, 266] width 117 height 15
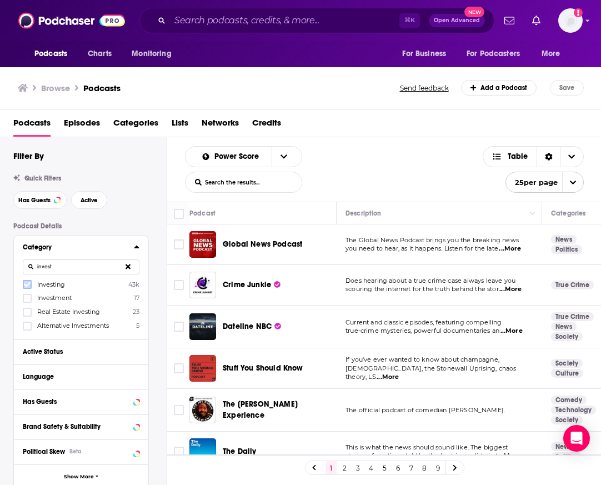
click at [27, 284] on icon at bounding box center [27, 284] width 7 height 5
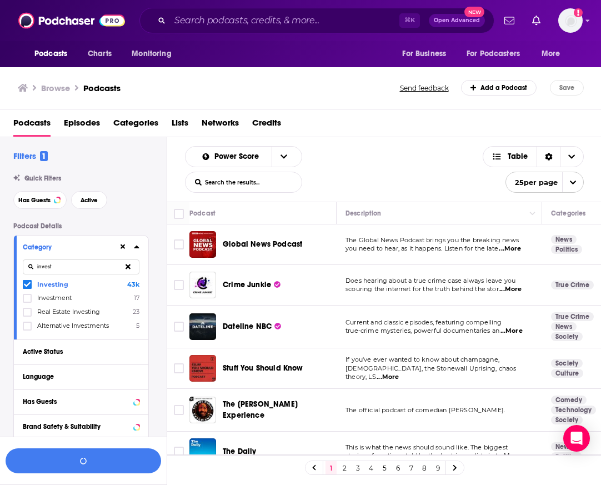
click at [73, 268] on input "invest" at bounding box center [81, 266] width 117 height 15
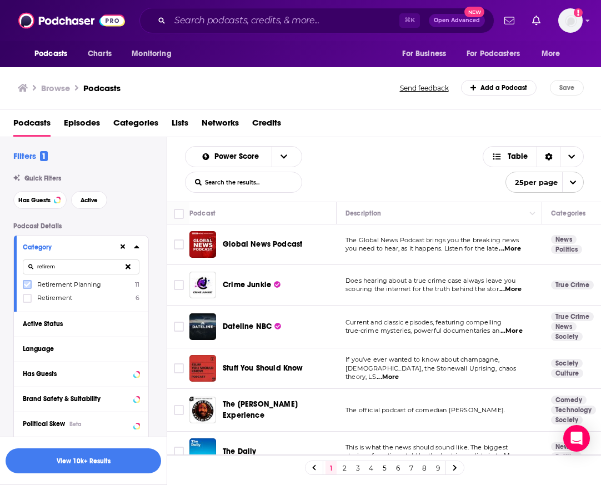
type input "retirem"
click at [23, 286] on label at bounding box center [27, 284] width 9 height 9
click at [30, 299] on icon at bounding box center [27, 298] width 7 height 7
click at [127, 168] on div "Filters 1 Quick Filters Has Guests Active Podcast Details Category retirem Reti…" at bounding box center [89, 418] width 153 height 535
click at [67, 465] on button "View 10k+ Results" at bounding box center [84, 460] width 156 height 25
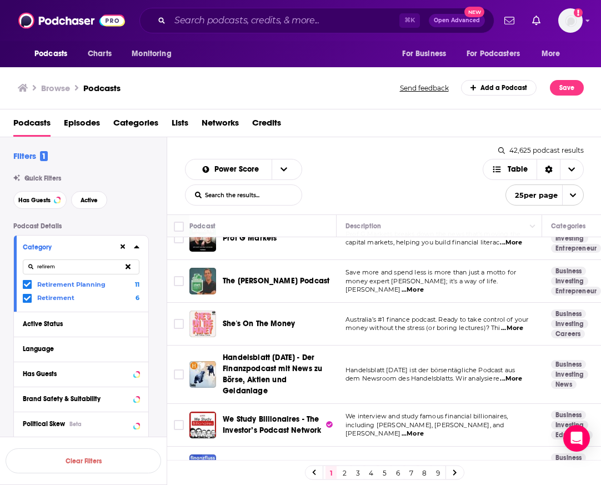
scroll to position [364, 0]
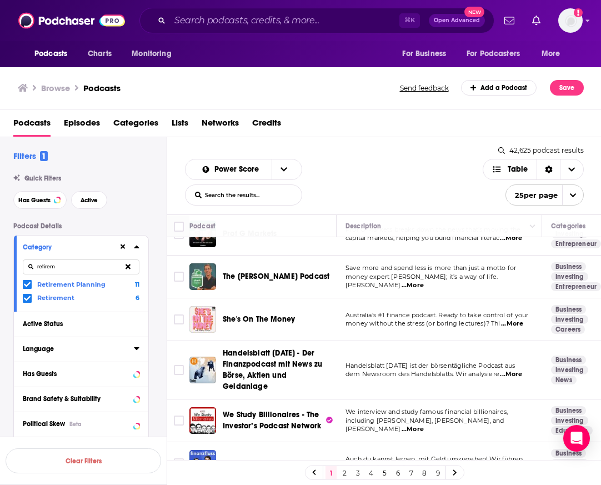
click at [136, 349] on icon at bounding box center [136, 348] width 5 height 3
click at [25, 385] on icon at bounding box center [27, 386] width 7 height 5
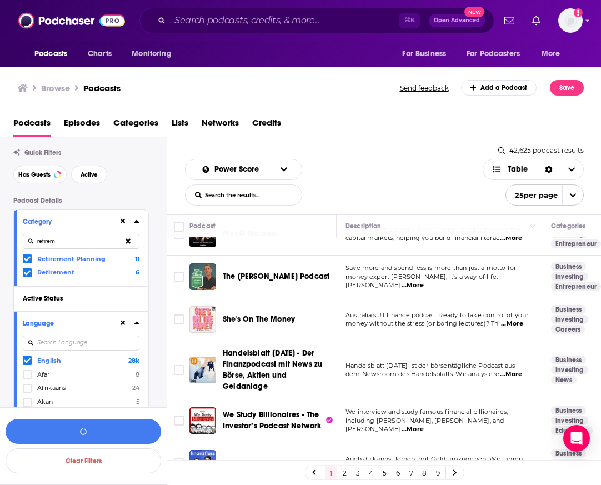
scroll to position [46, 0]
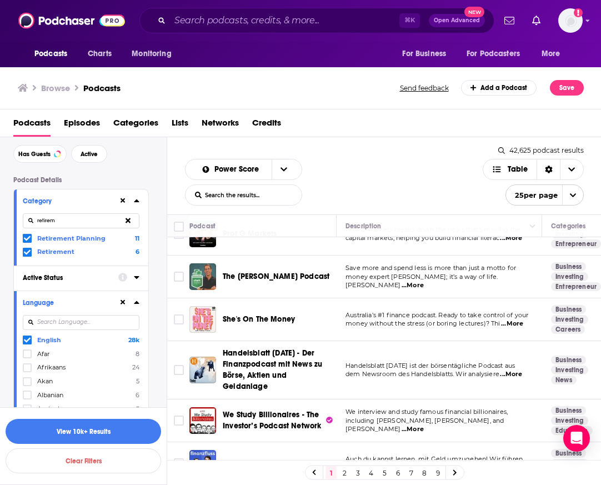
click at [136, 278] on icon at bounding box center [136, 277] width 5 height 3
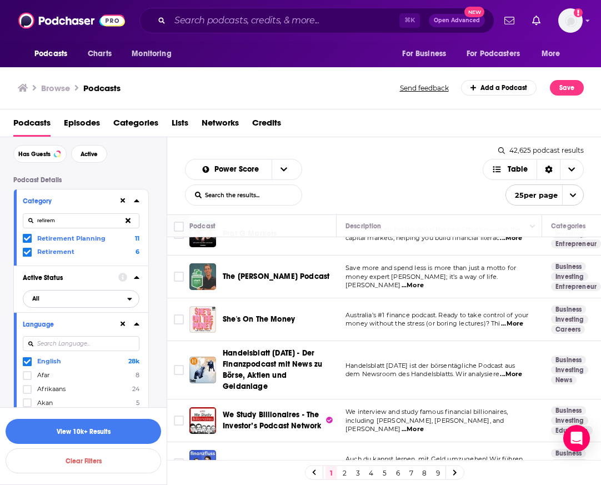
click at [91, 297] on span "All" at bounding box center [75, 298] width 104 height 14
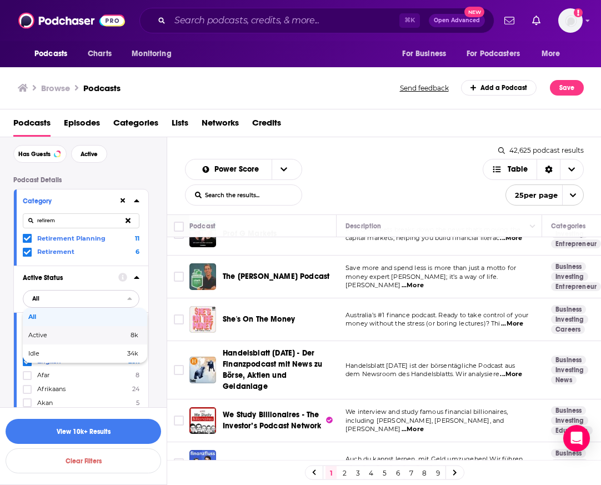
click at [74, 338] on div "Active 8k" at bounding box center [85, 335] width 124 height 18
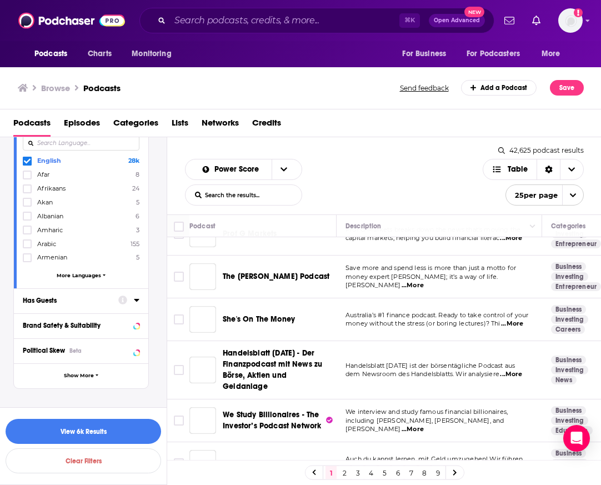
scroll to position [252, 0]
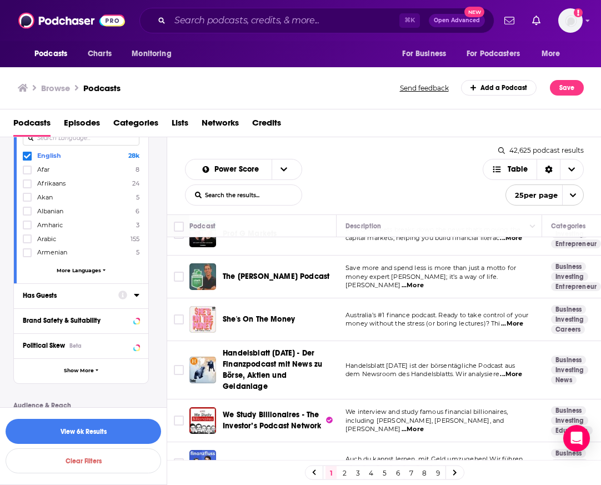
click at [107, 300] on button "Has Guests" at bounding box center [71, 295] width 96 height 14
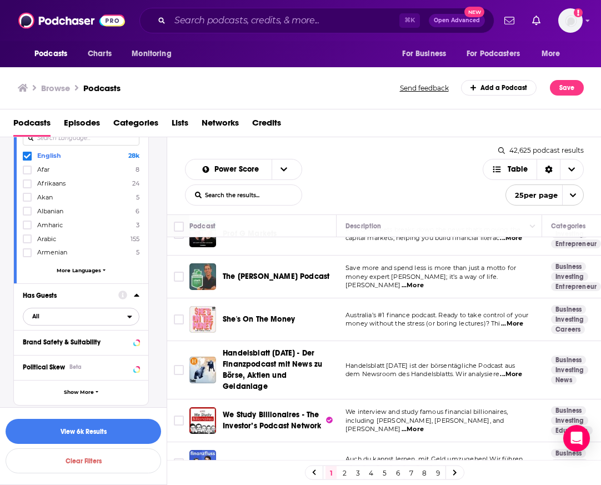
click at [76, 320] on span "All" at bounding box center [75, 316] width 104 height 14
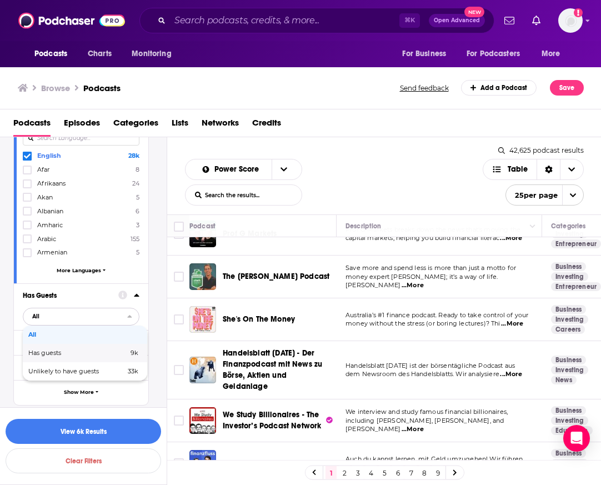
click at [73, 353] on span "Has guests" at bounding box center [61, 353] width 66 height 6
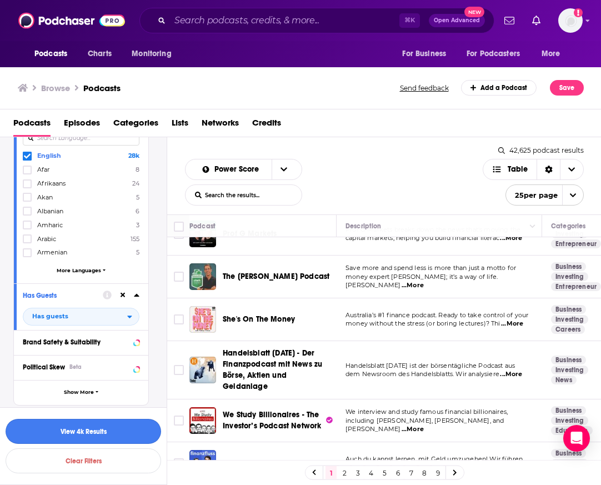
click at [67, 434] on button "View 4k Results" at bounding box center [84, 431] width 156 height 25
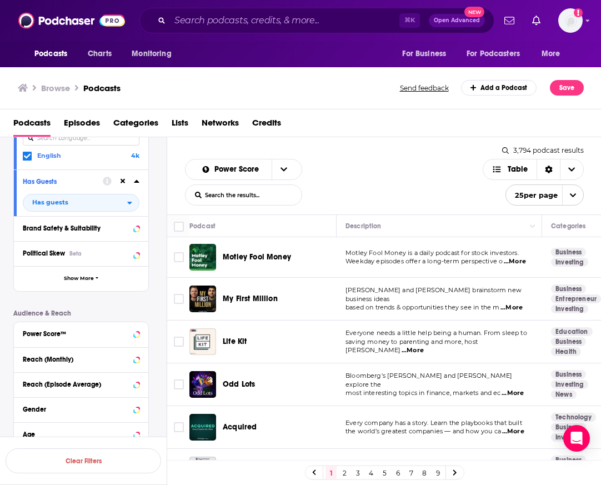
click at [274, 258] on span "Motley Fool Money" at bounding box center [257, 256] width 68 height 9
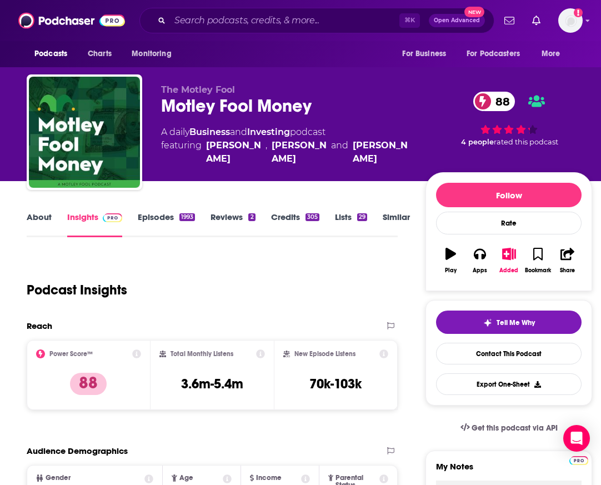
scroll to position [3, 0]
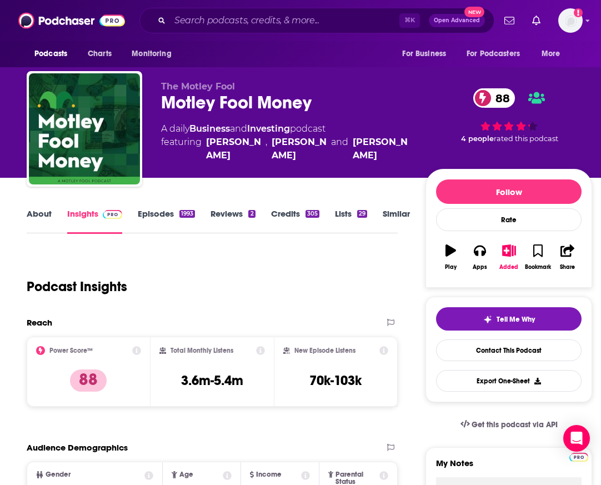
click at [394, 213] on link "Similar" at bounding box center [396, 221] width 27 height 26
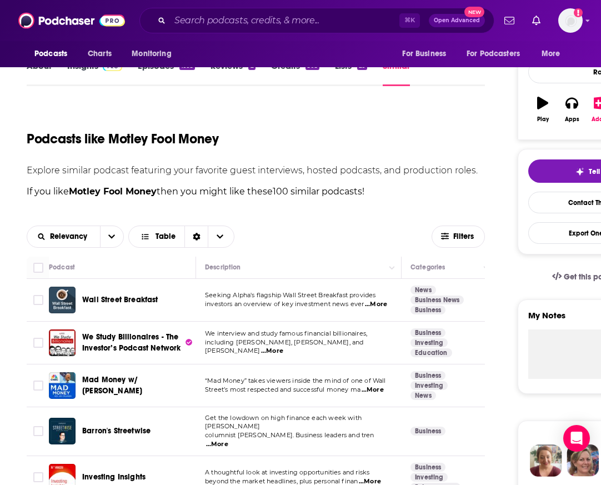
scroll to position [157, 0]
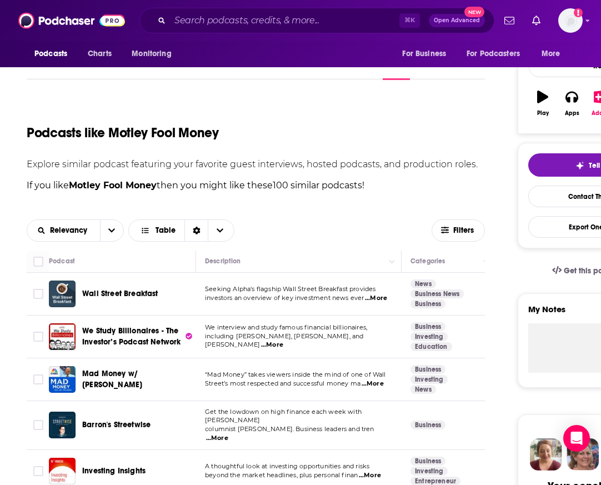
click at [375, 384] on span "...More" at bounding box center [373, 383] width 22 height 9
click at [357, 214] on div "Relevancy Table Filters" at bounding box center [256, 231] width 458 height 40
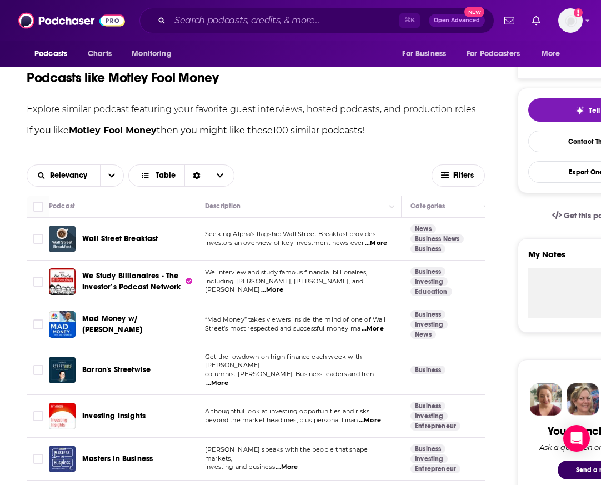
scroll to position [218, 0]
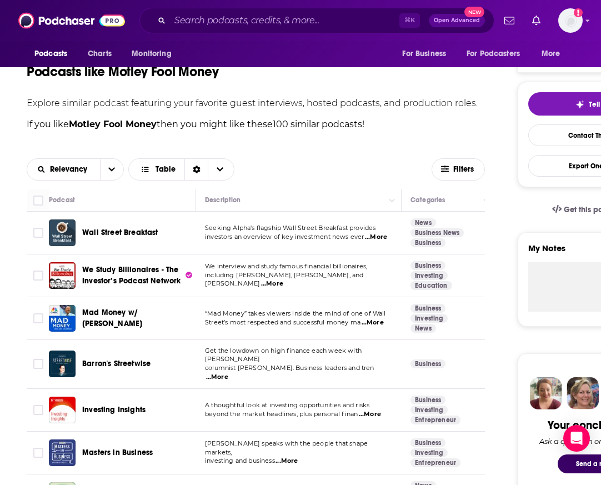
click at [373, 410] on span "...More" at bounding box center [370, 414] width 22 height 9
click at [110, 405] on span "Investing Insights" at bounding box center [113, 409] width 63 height 9
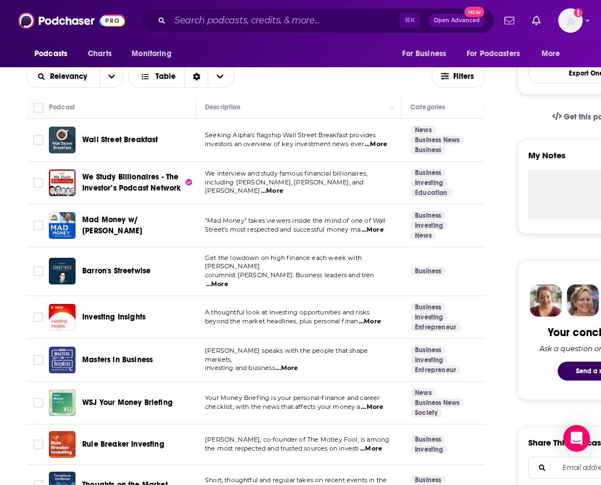
scroll to position [332, 0]
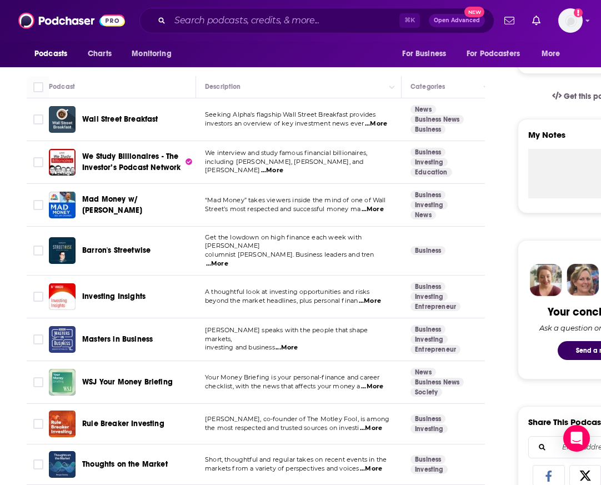
click at [374, 382] on span "...More" at bounding box center [372, 386] width 22 height 9
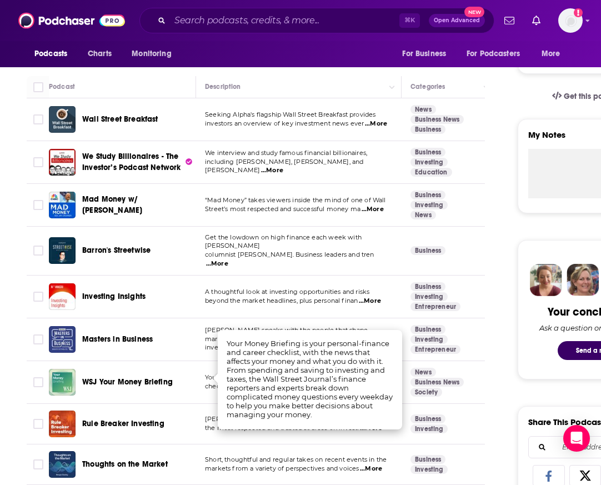
scroll to position [365, 0]
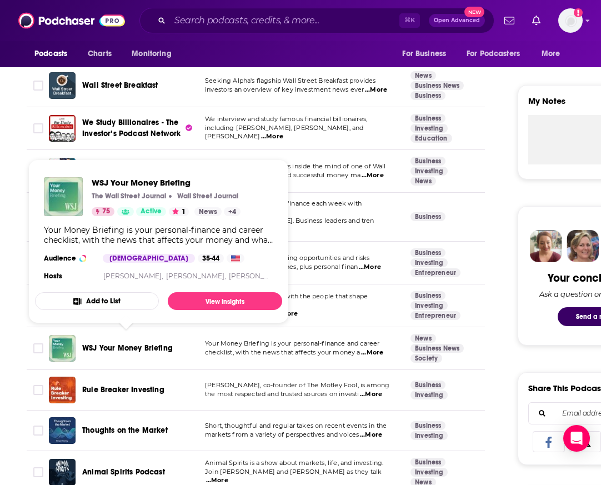
click at [132, 343] on span "WSJ Your Money Briefing" at bounding box center [127, 347] width 91 height 9
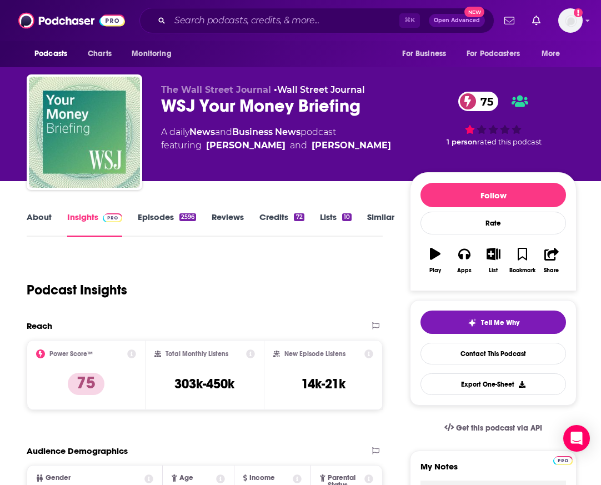
click at [157, 218] on link "Episodes 2596" at bounding box center [167, 225] width 58 height 26
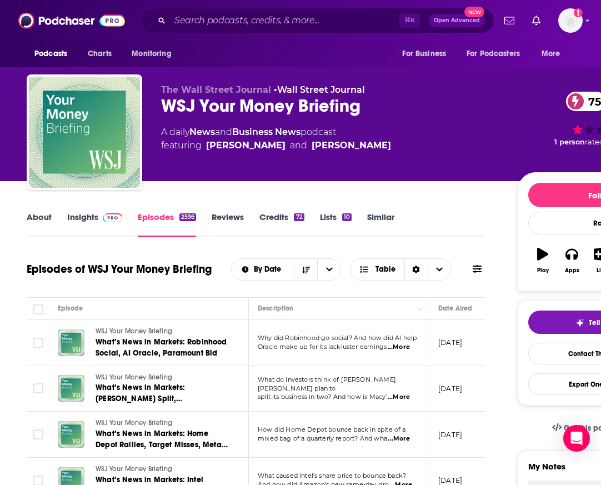
click at [398, 348] on span "...More" at bounding box center [399, 347] width 22 height 9
click at [397, 394] on span "...More" at bounding box center [399, 397] width 22 height 9
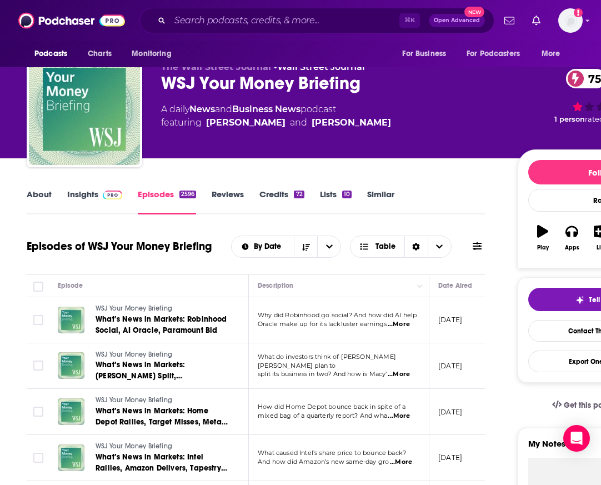
scroll to position [31, 0]
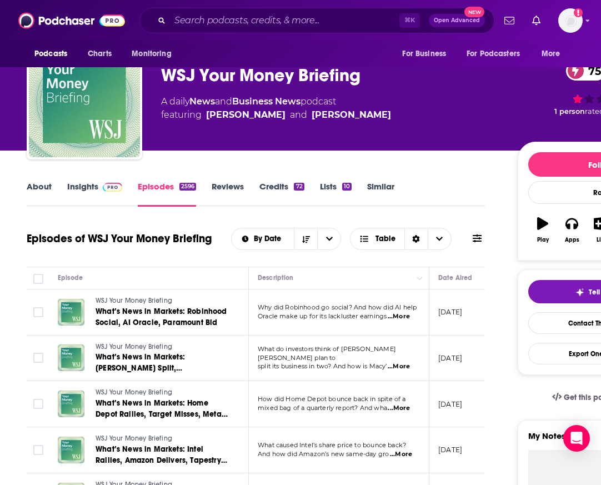
click at [403, 408] on span "...More" at bounding box center [399, 408] width 22 height 9
click at [412, 203] on div "About Insights Episodes 2596 Reviews Credits 72 Lists 10 Similar" at bounding box center [256, 192] width 458 height 27
click at [333, 189] on link "Lists 10" at bounding box center [336, 194] width 32 height 26
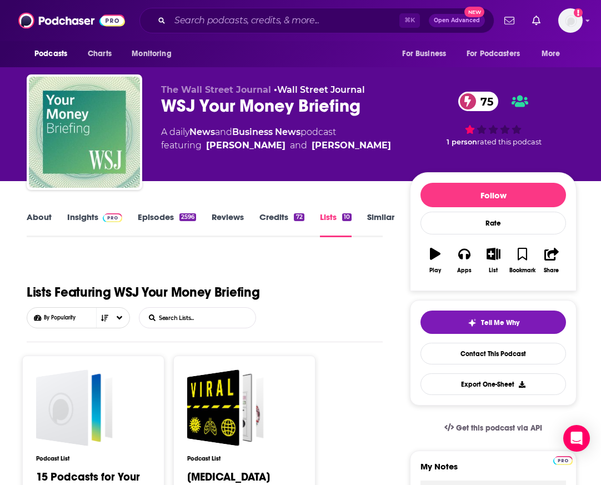
click at [225, 217] on link "Reviews" at bounding box center [228, 225] width 32 height 26
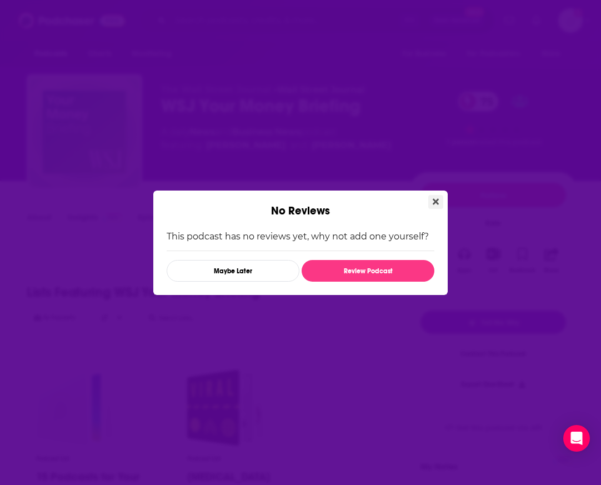
click at [438, 201] on icon "Close" at bounding box center [436, 201] width 6 height 9
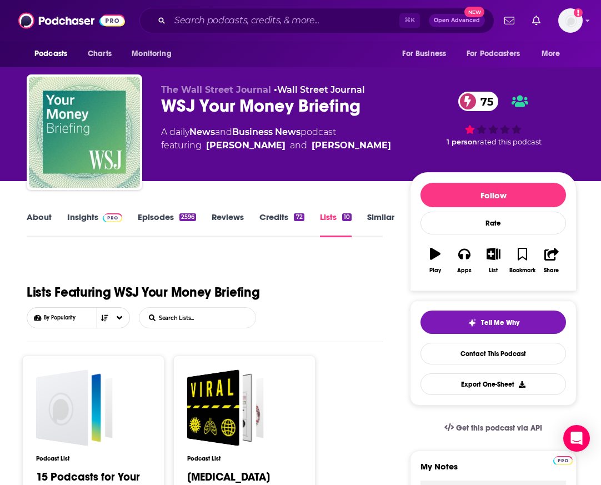
click at [272, 218] on link "Credits 72" at bounding box center [281, 225] width 44 height 26
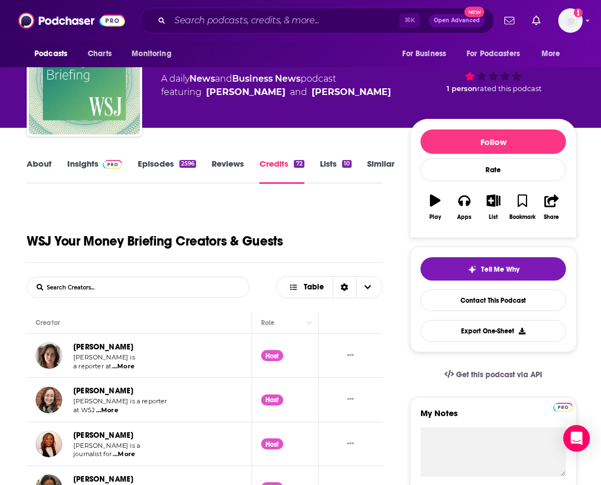
scroll to position [20, 0]
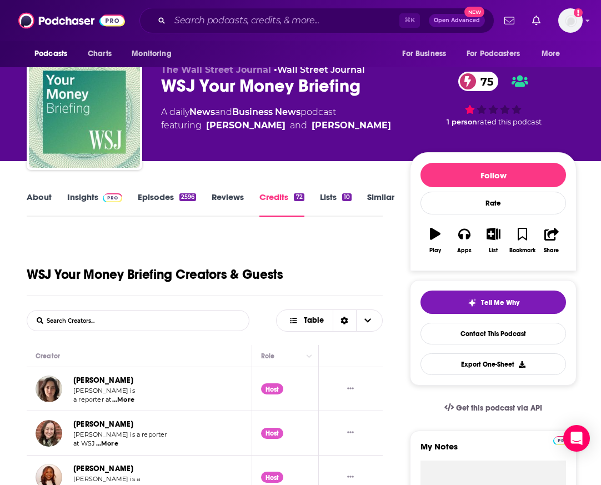
click at [37, 206] on link "About" at bounding box center [39, 205] width 25 height 26
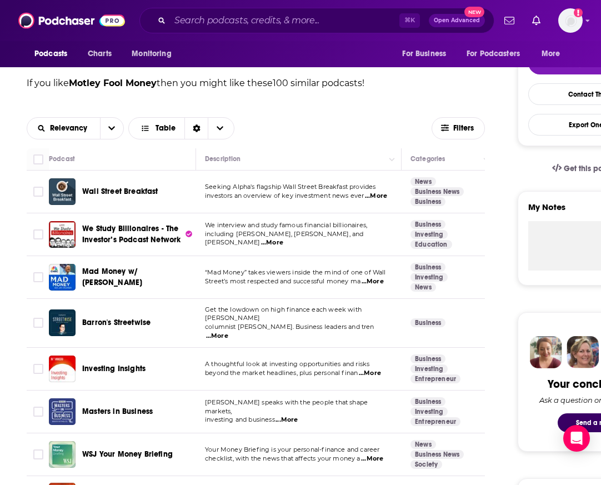
scroll to position [267, 0]
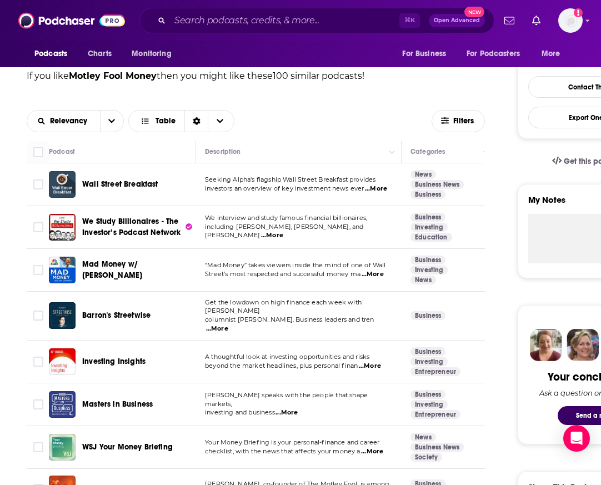
click at [136, 357] on span "Investing Insights" at bounding box center [113, 361] width 63 height 9
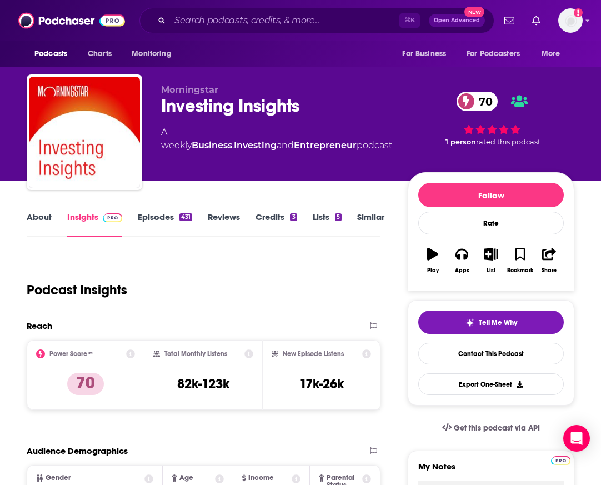
click at [164, 217] on link "Episodes 431" at bounding box center [165, 225] width 54 height 26
